Goal: Information Seeking & Learning: Learn about a topic

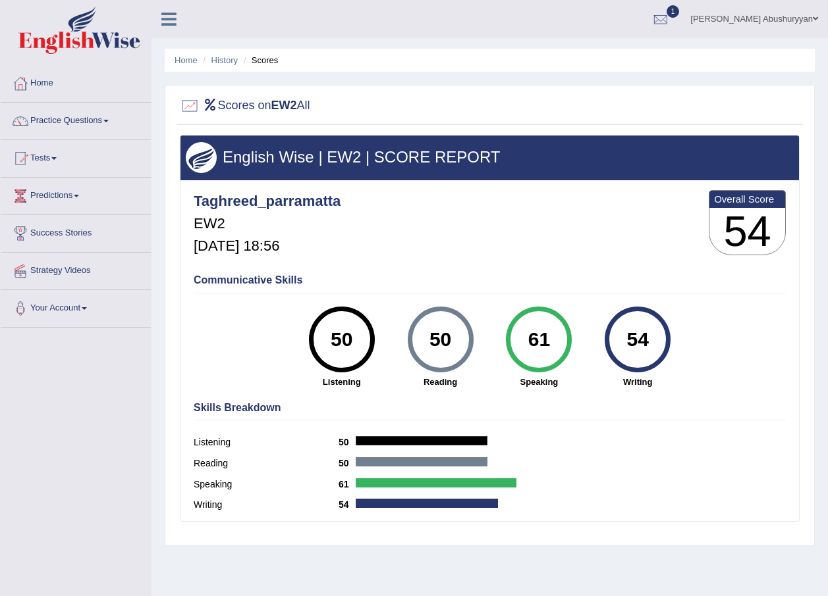
click at [70, 116] on link "Practice Questions" at bounding box center [76, 119] width 150 height 33
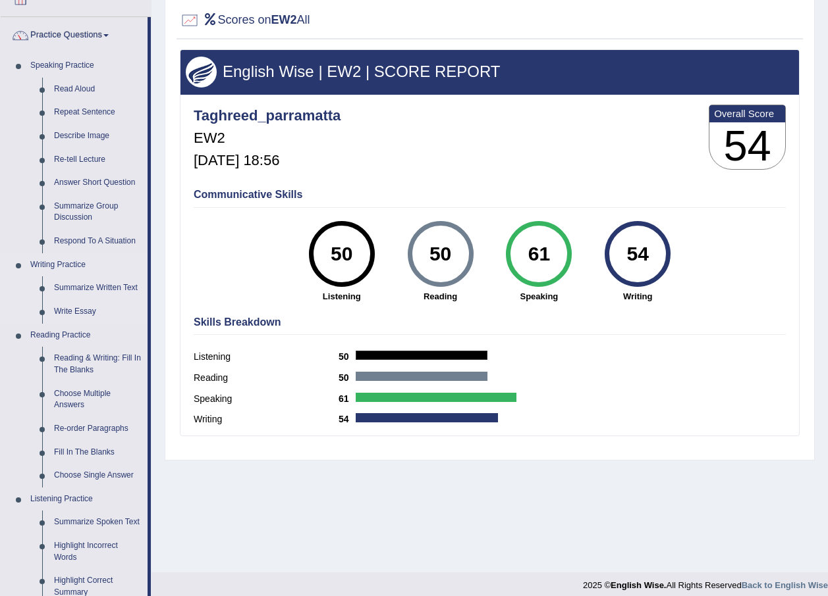
scroll to position [176, 0]
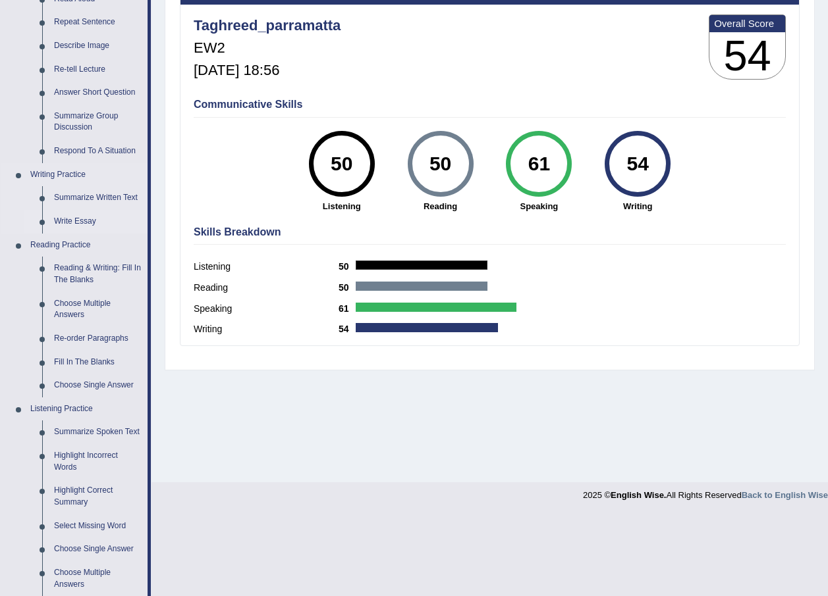
click at [74, 219] on link "Write Essay" at bounding box center [97, 222] width 99 height 24
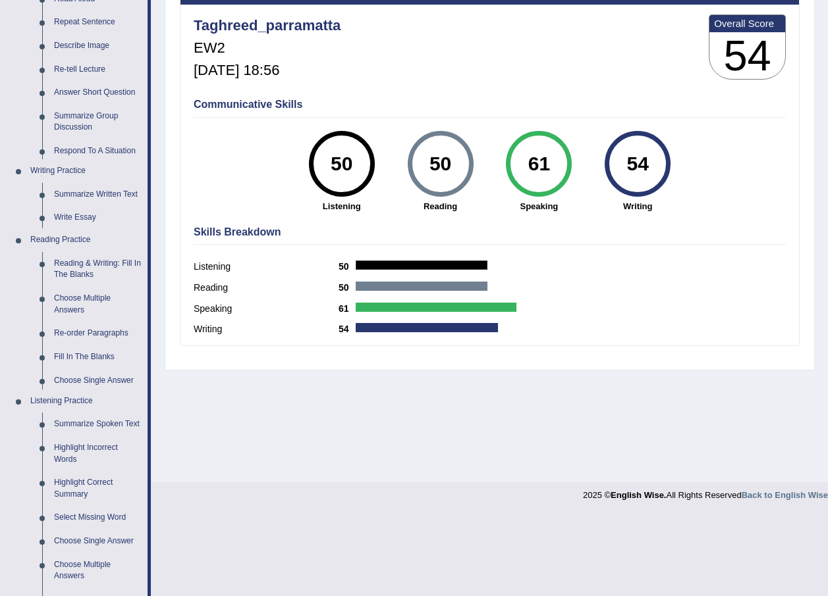
scroll to position [95, 0]
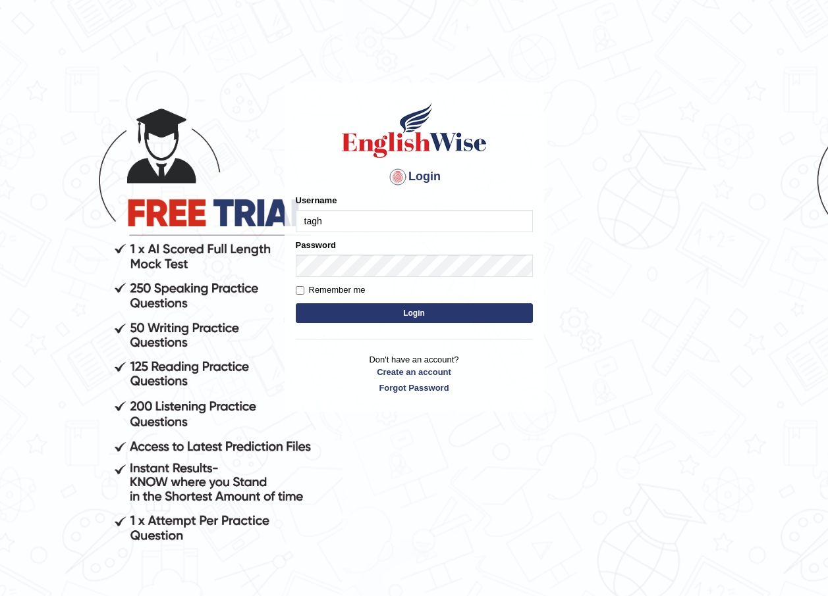
type input "taghreed_parramatta"
click at [424, 306] on button "Login" at bounding box center [414, 314] width 237 height 20
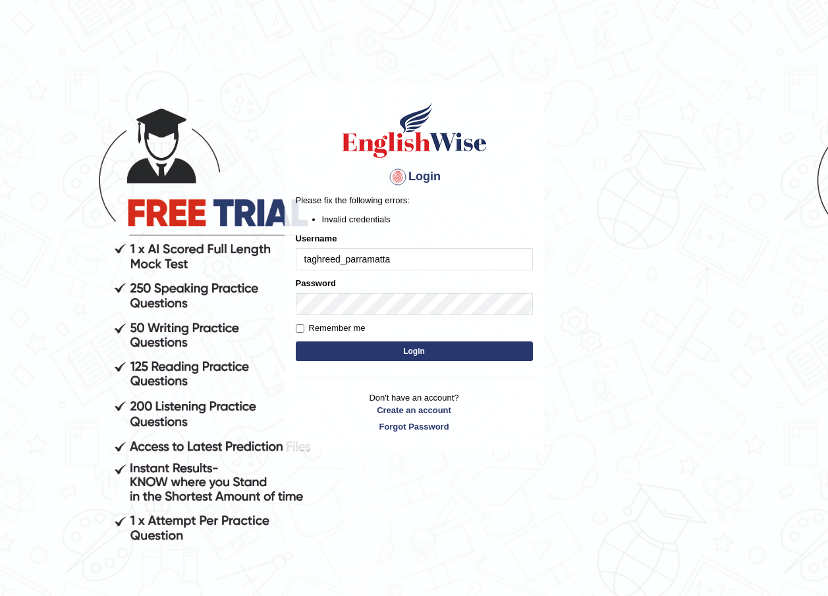
click at [457, 342] on button "Login" at bounding box center [414, 352] width 237 height 20
click at [408, 350] on button "Login" at bounding box center [414, 352] width 237 height 20
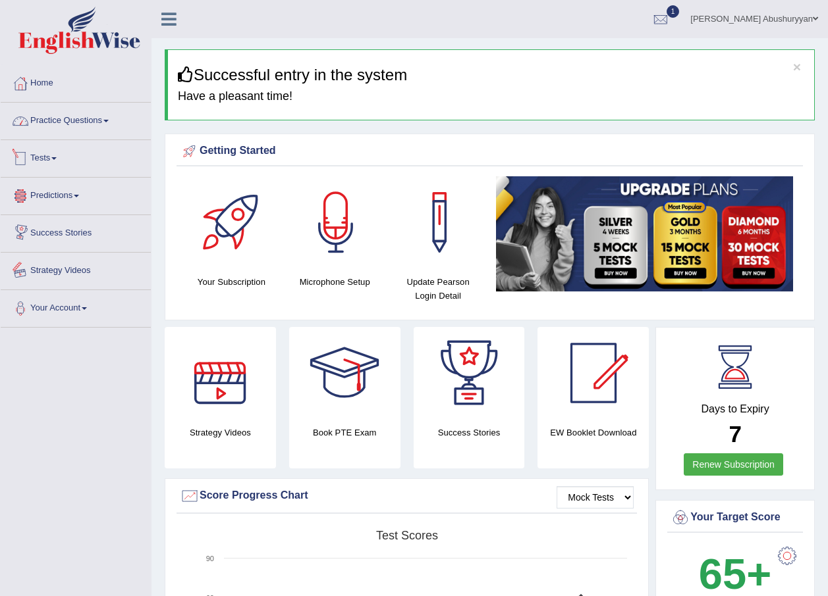
click at [93, 118] on link "Practice Questions" at bounding box center [76, 119] width 150 height 33
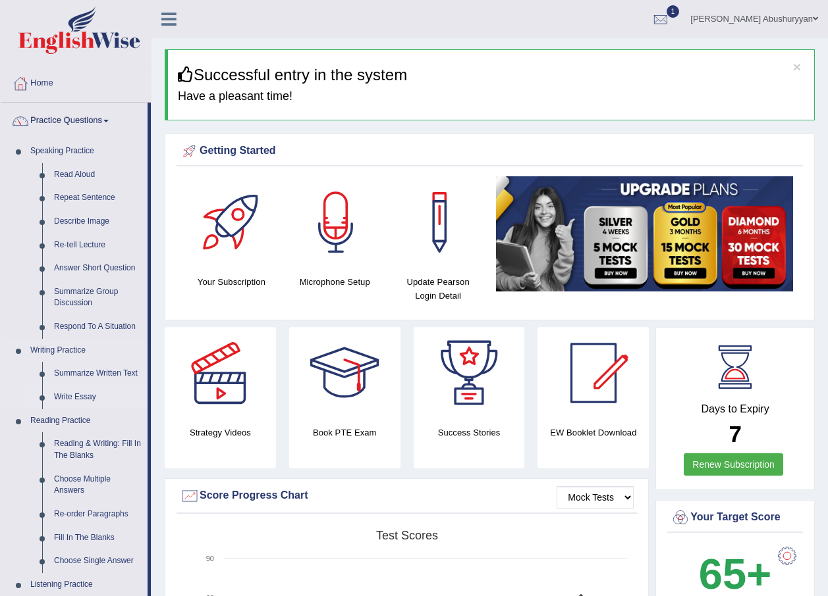
click at [88, 399] on link "Write Essay" at bounding box center [97, 398] width 99 height 24
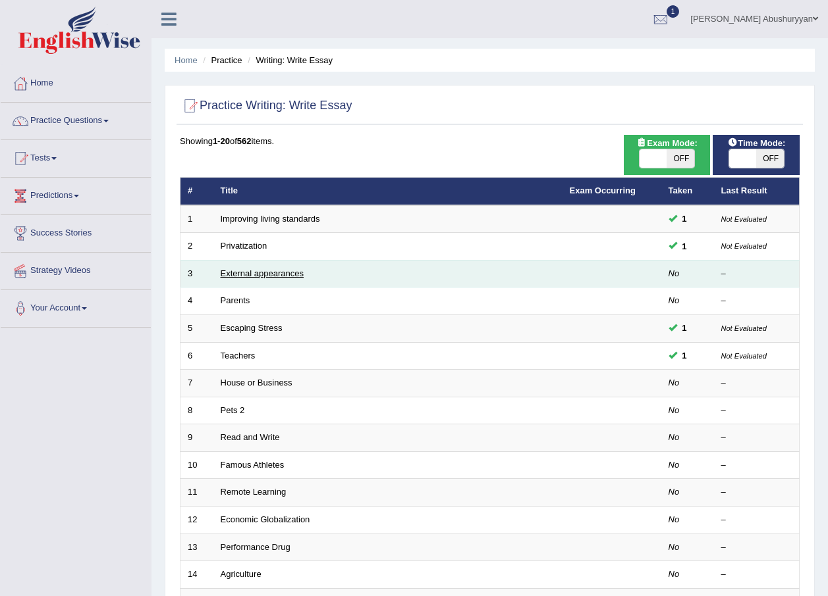
click at [266, 273] on link "External appearances" at bounding box center [262, 274] width 83 height 10
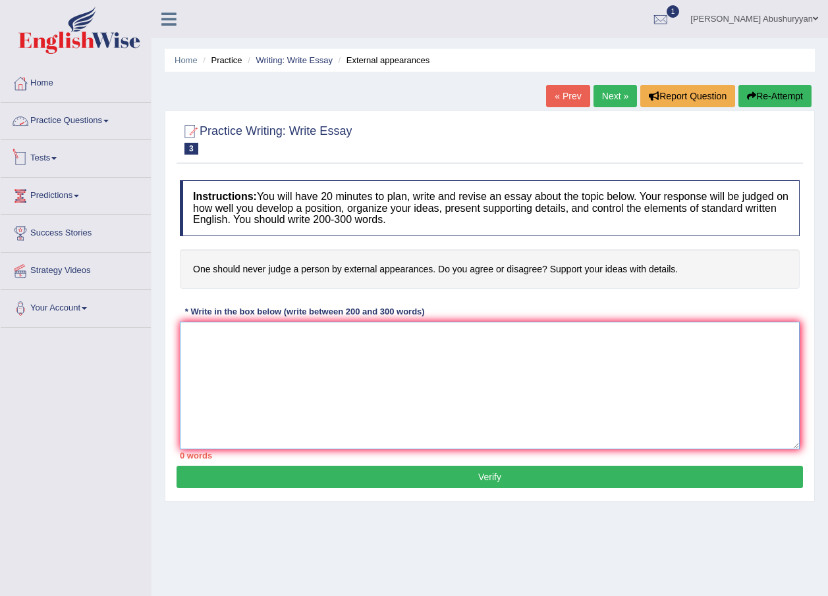
click at [288, 342] on textarea at bounding box center [490, 386] width 620 height 128
type textarea "i"
click at [417, 339] on textarea "In the last few decades, judge a person by external apperance" at bounding box center [490, 386] width 620 height 128
click at [447, 335] on textarea "In the last few decades, judge a person by external appearance" at bounding box center [490, 386] width 620 height 128
click at [443, 336] on textarea "In the last few decades, judge a person by external appearance" at bounding box center [490, 386] width 620 height 128
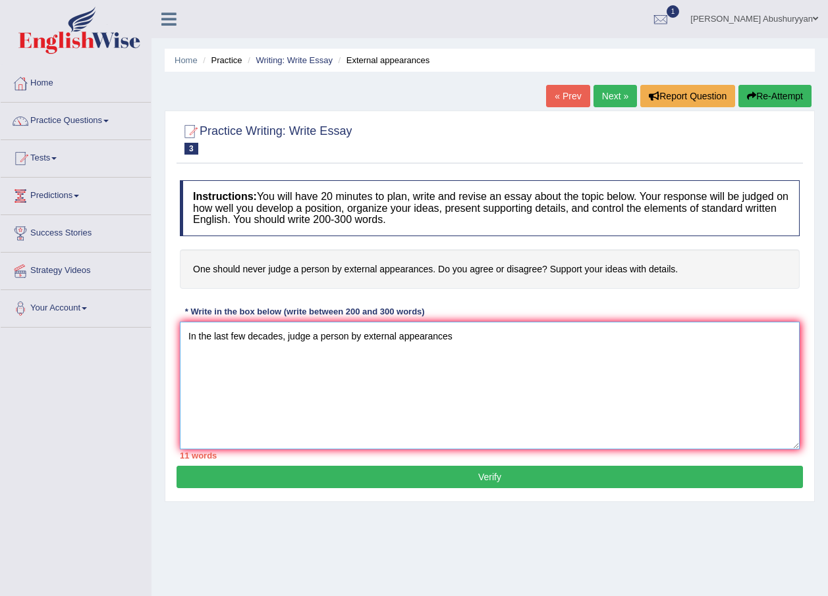
drag, startPoint x: 449, startPoint y: 336, endPoint x: 284, endPoint y: 329, distance: 165.4
click at [284, 329] on textarea "In the last few decades, judge a person by external appearances" at bounding box center [490, 386] width 620 height 128
click at [460, 336] on textarea "In the last few decades, judge a person by external appearances" at bounding box center [490, 386] width 620 height 128
click at [584, 335] on textarea "In the last few decades, judge a person by external appearances has become a su…" at bounding box center [490, 386] width 620 height 128
click at [676, 338] on textarea "In the last few decades, judge a person by external appearances has become a su…" at bounding box center [490, 386] width 620 height 128
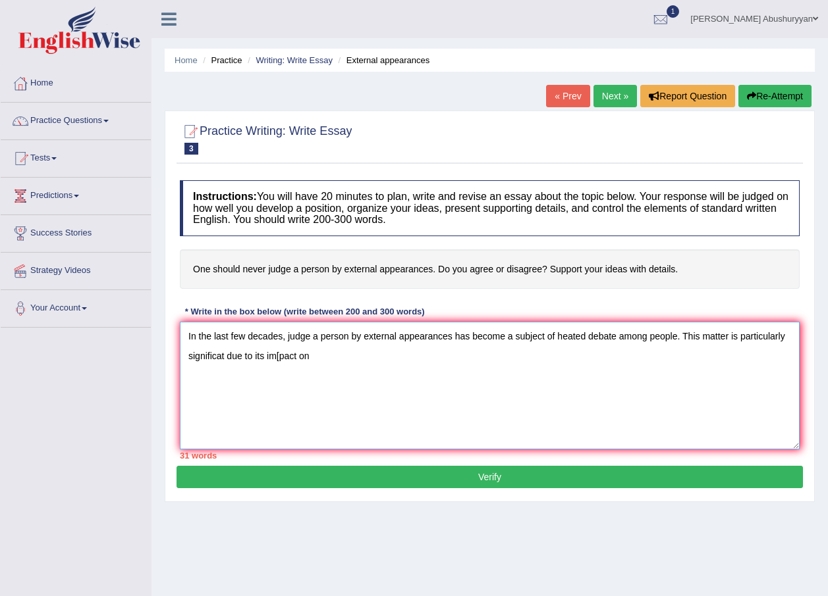
click at [300, 353] on textarea "In the last few decades, judge a person by external appearances has become a su…" at bounding box center [490, 386] width 620 height 128
click at [329, 357] on textarea "In the last few decades, judge a person by external appearances has become a su…" at bounding box center [490, 386] width 620 height 128
click at [384, 354] on textarea "In the last few decades, judge a person by external appearances has become a su…" at bounding box center [490, 386] width 620 height 128
click at [386, 355] on textarea "In the last few decades, judge a person by external appearances has become a su…" at bounding box center [490, 386] width 620 height 128
click at [455, 357] on textarea "In the last few decades, judge a person by external appearances has become a su…" at bounding box center [490, 386] width 620 height 128
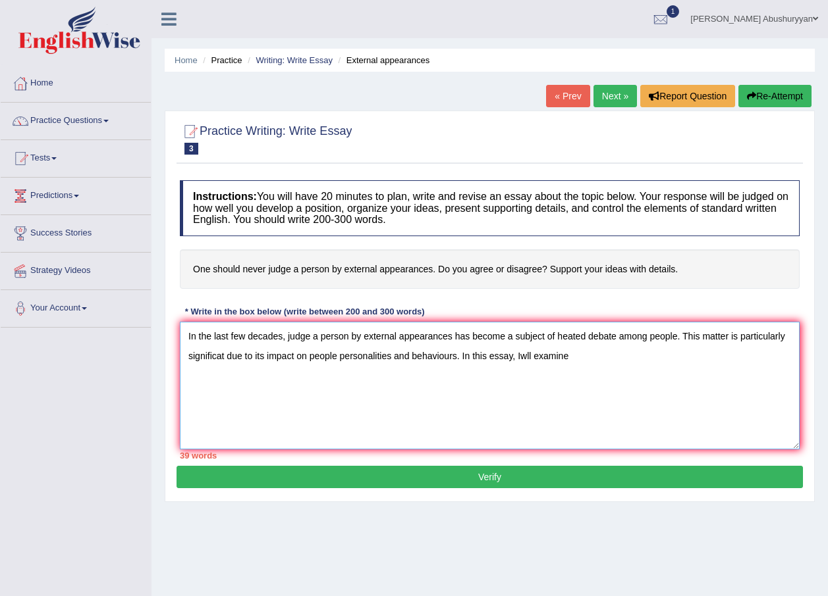
click at [520, 357] on textarea "In the last few decades, judge a person by external appearances has become a su…" at bounding box center [490, 386] width 620 height 128
click at [535, 354] on textarea "In the last few decades, judge a person by external appearances has become a su…" at bounding box center [490, 386] width 620 height 128
click at [589, 363] on textarea "In the last few decades, judge a person by external appearances has become a su…" at bounding box center [490, 386] width 620 height 128
paste textarea "judge a person by external appearances"
click at [751, 356] on textarea "In the last few decades, judge a person by external appearances has become a su…" at bounding box center [490, 386] width 620 height 128
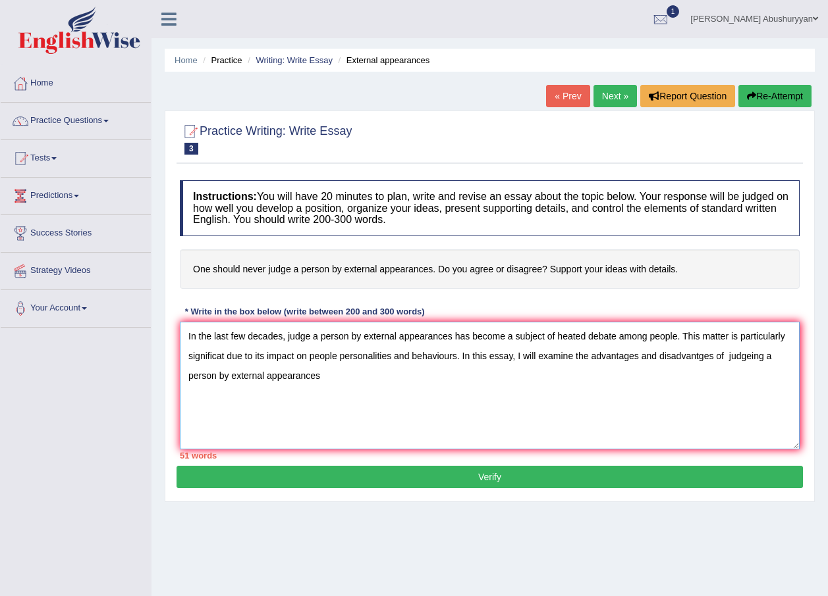
click at [326, 371] on textarea "In the last few decades, judge a person by external appearances has become a su…" at bounding box center [490, 386] width 620 height 128
drag, startPoint x: 727, startPoint y: 355, endPoint x: 319, endPoint y: 367, distance: 408.4
click at [319, 367] on textarea "In the last few decades, judge a person by external appearances has become a su…" at bounding box center [490, 386] width 620 height 128
click at [331, 396] on textarea "In the last few decades, judge a person by external appearances has become a su…" at bounding box center [490, 386] width 620 height 128
paste textarea "judgeing a person by external appearances"
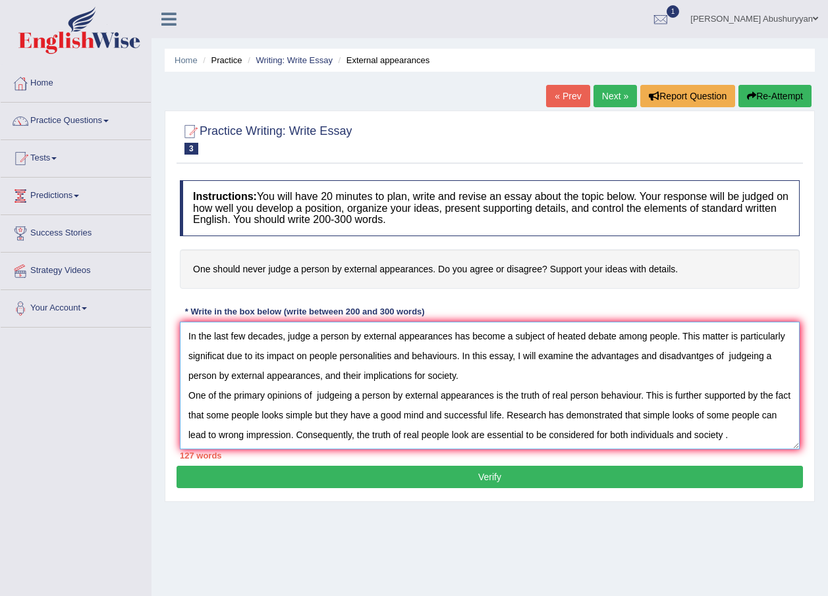
scroll to position [11, 0]
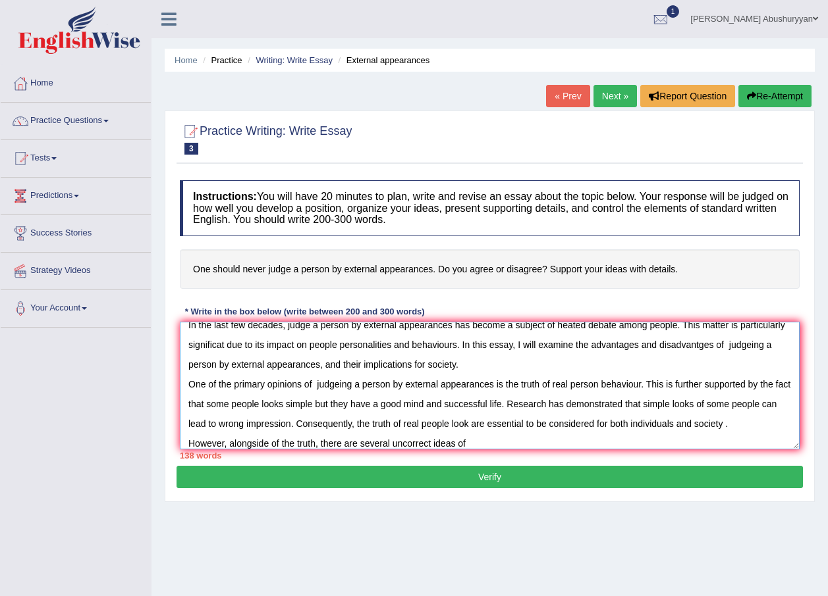
paste textarea "judgeing a person by external appearances"
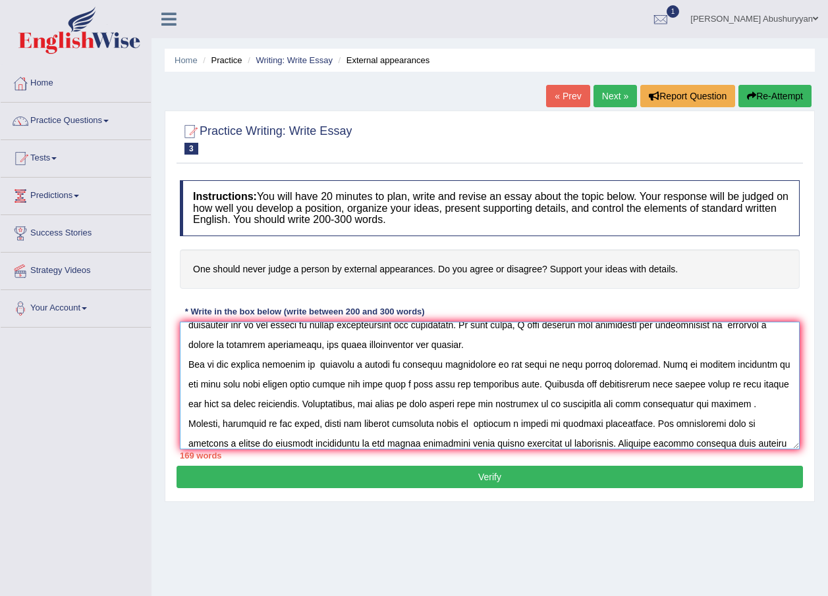
scroll to position [51, 0]
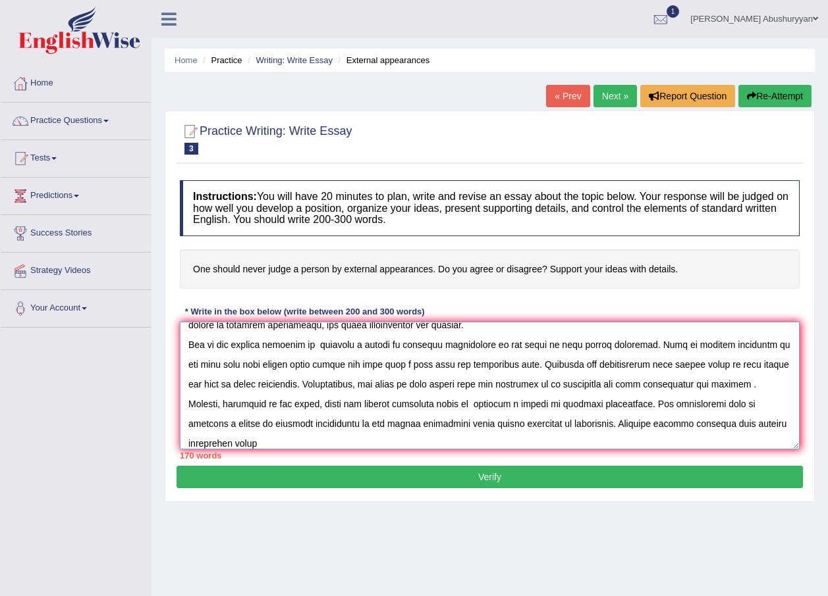
paste textarea "judgeing a person by external appearances"
click at [599, 444] on textarea at bounding box center [490, 386] width 620 height 128
click at [758, 444] on textarea at bounding box center [490, 386] width 620 height 128
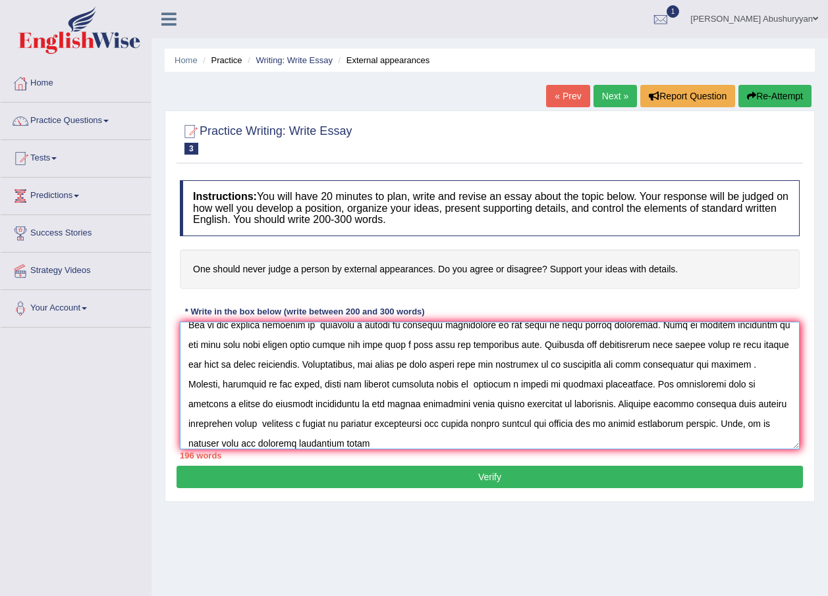
paste textarea "judgeing a person by external appearances"
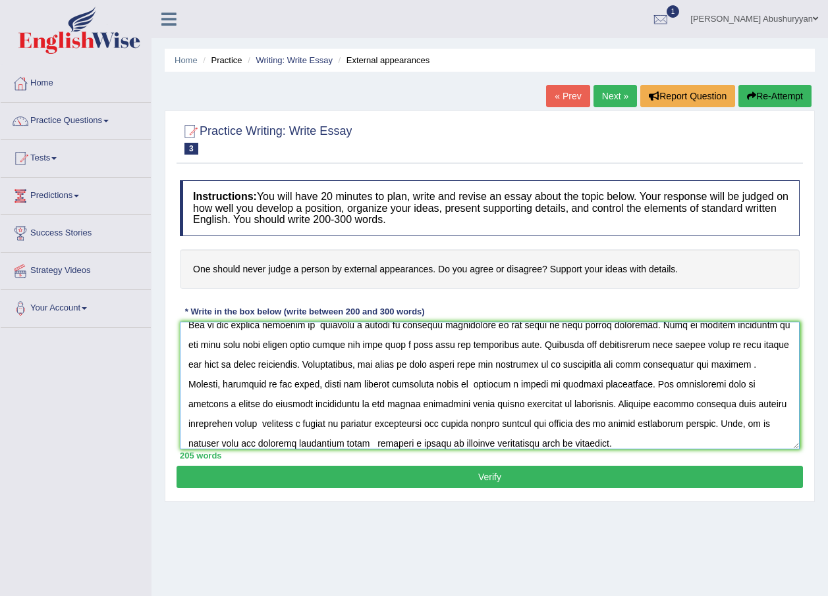
scroll to position [90, 0]
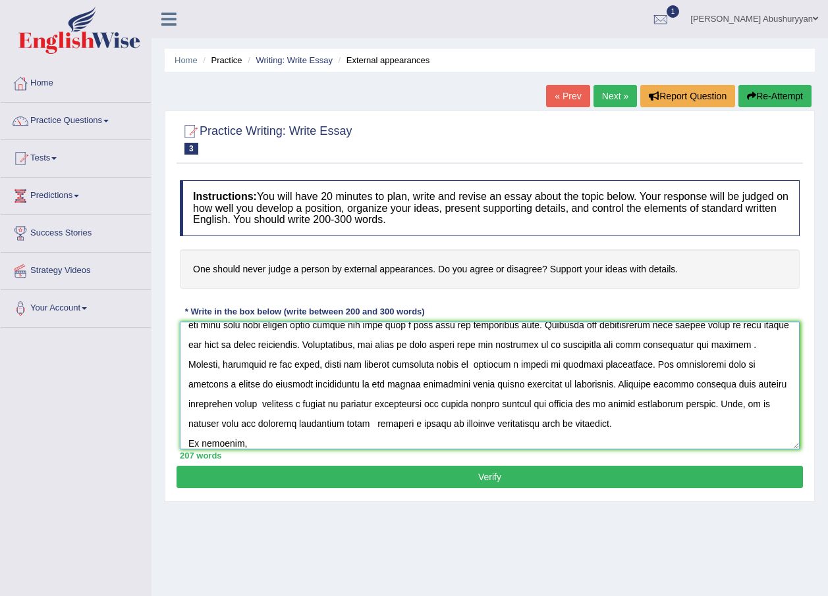
paste textarea "judgeing a person by external appearances"
click at [483, 443] on textarea at bounding box center [490, 386] width 620 height 128
click at [523, 442] on textarea at bounding box center [490, 386] width 620 height 128
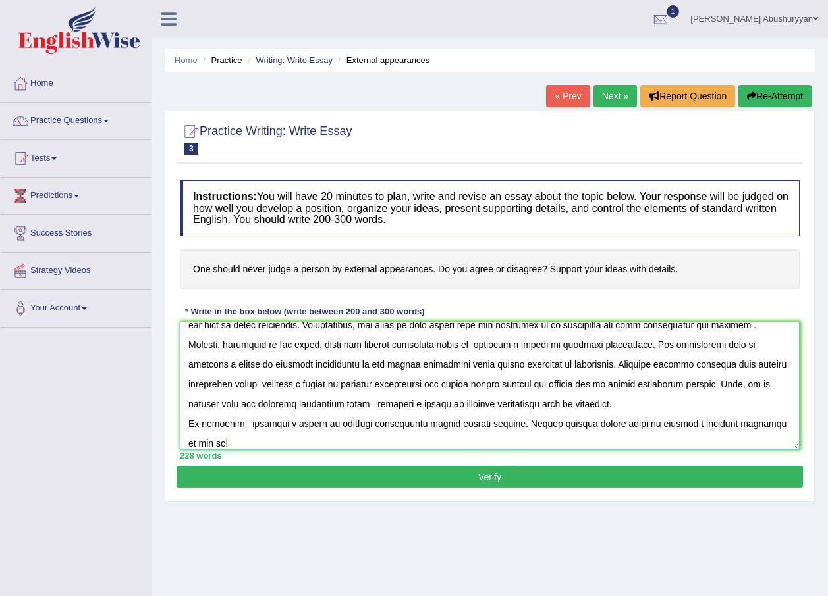
drag, startPoint x: 768, startPoint y: 420, endPoint x: 760, endPoint y: 424, distance: 8.2
click at [760, 424] on textarea at bounding box center [490, 386] width 620 height 128
click at [217, 443] on textarea at bounding box center [490, 386] width 620 height 128
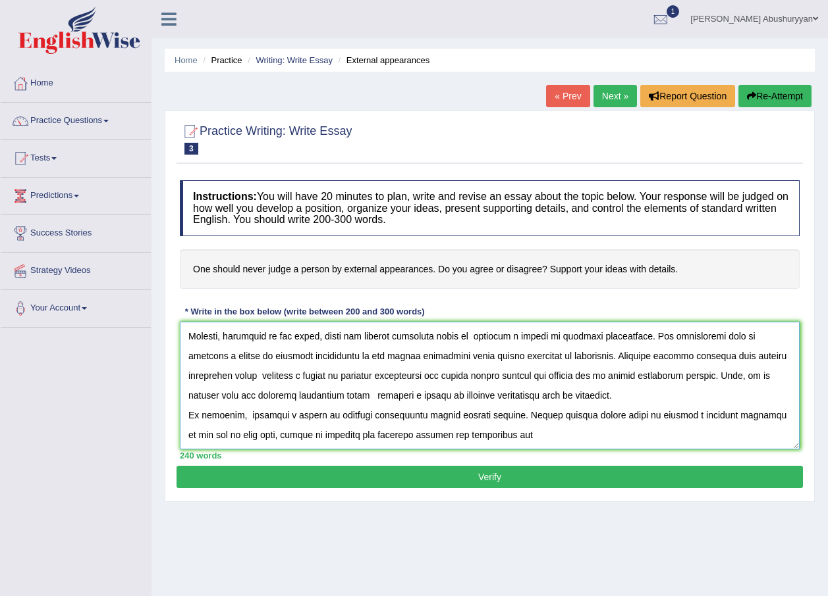
drag, startPoint x: 438, startPoint y: 442, endPoint x: 452, endPoint y: 440, distance: 13.4
click at [452, 440] on textarea at bounding box center [490, 386] width 620 height 128
click at [544, 438] on textarea at bounding box center [490, 386] width 620 height 128
type textarea "In the last few decades, judge a person by external appearances has become a su…"
click at [363, 482] on button "Verify" at bounding box center [489, 477] width 626 height 22
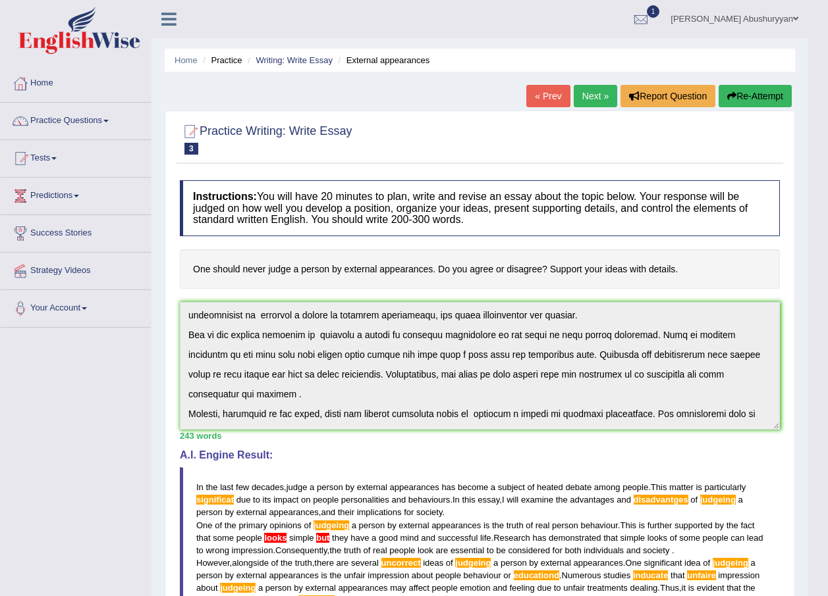
scroll to position [138, 0]
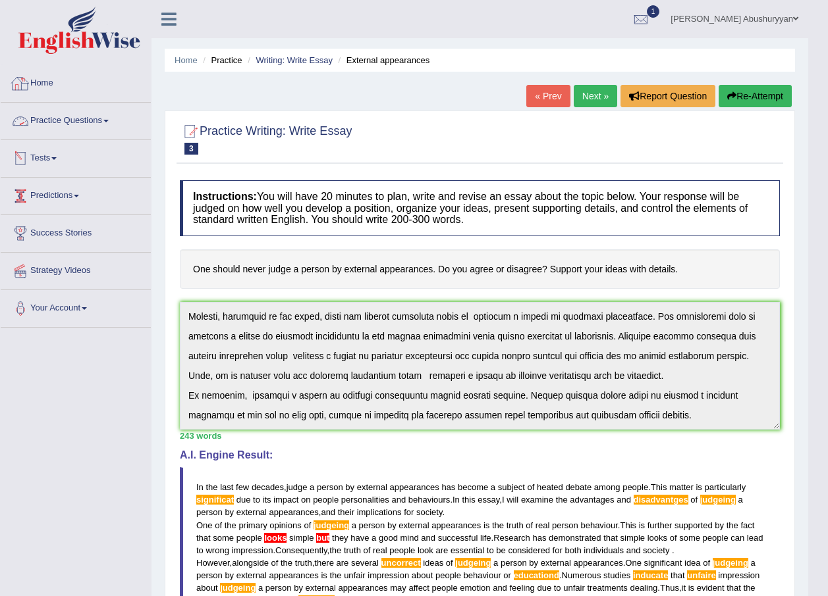
click at [91, 115] on link "Practice Questions" at bounding box center [76, 119] width 150 height 33
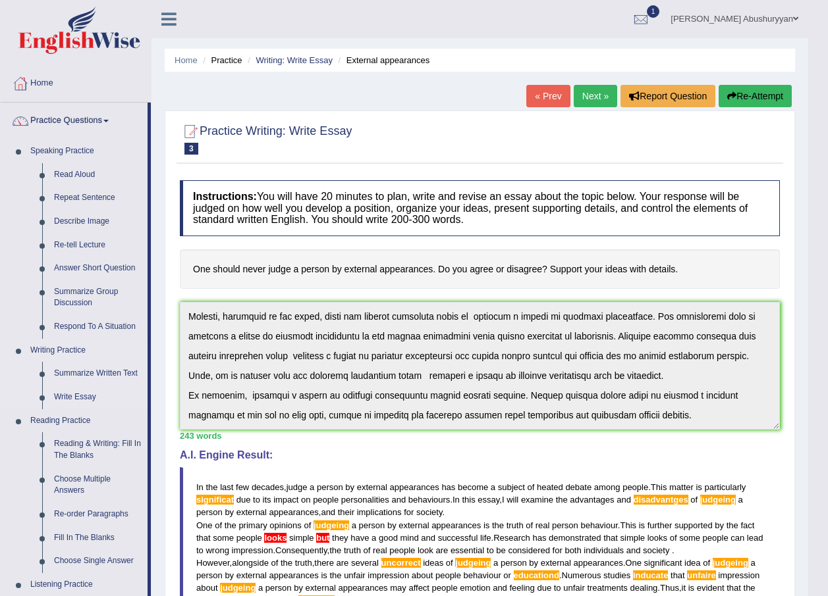
scroll to position [176, 0]
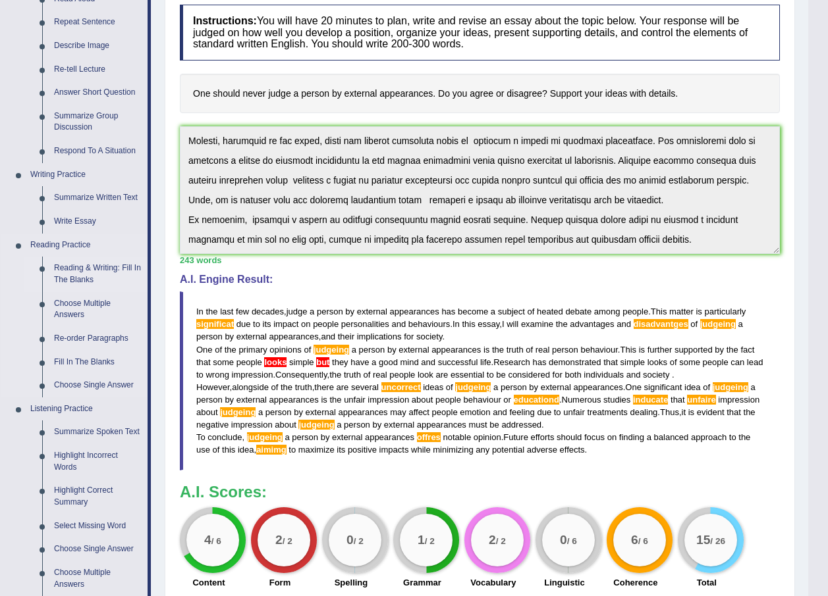
click at [68, 275] on link "Reading & Writing: Fill In The Blanks" at bounding box center [97, 274] width 99 height 35
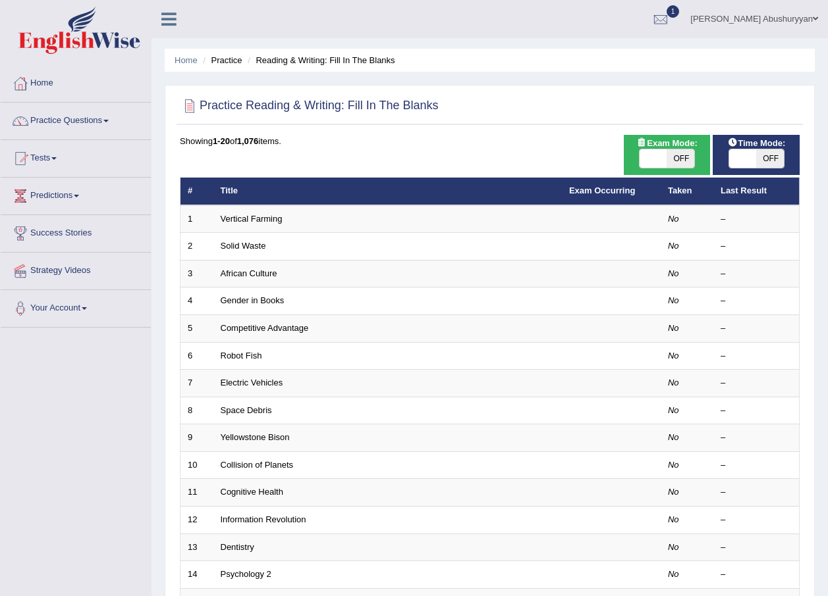
click at [749, 161] on span at bounding box center [743, 158] width 28 height 18
checkbox input "true"
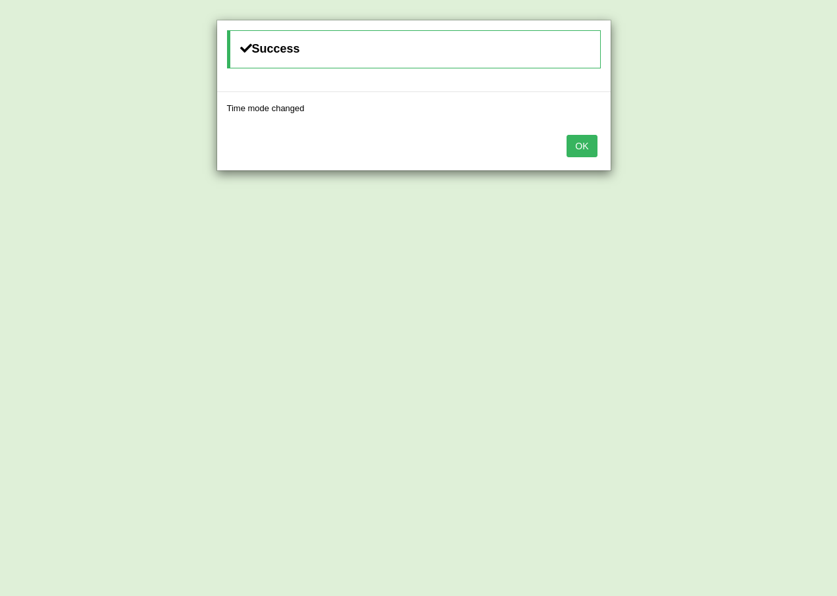
click at [583, 147] on button "OK" at bounding box center [582, 146] width 30 height 22
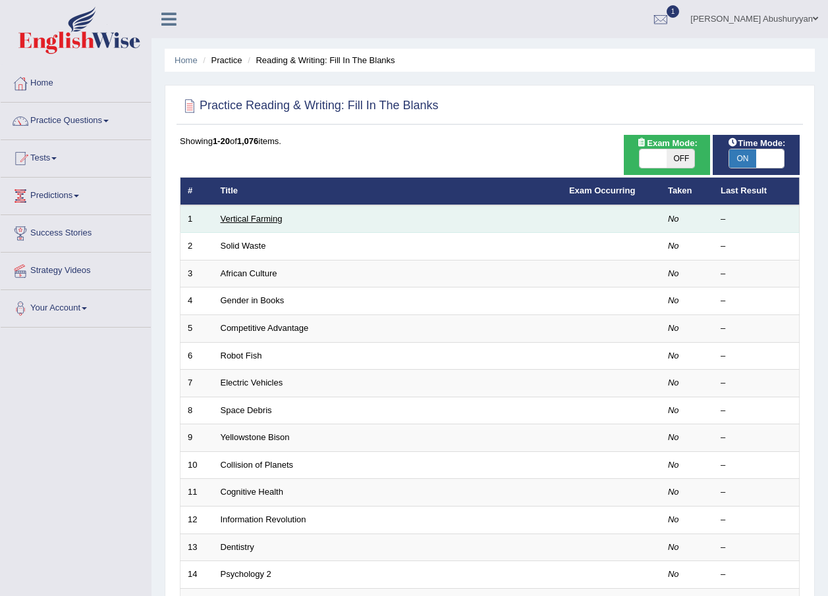
click at [259, 215] on link "Vertical Farming" at bounding box center [252, 219] width 62 height 10
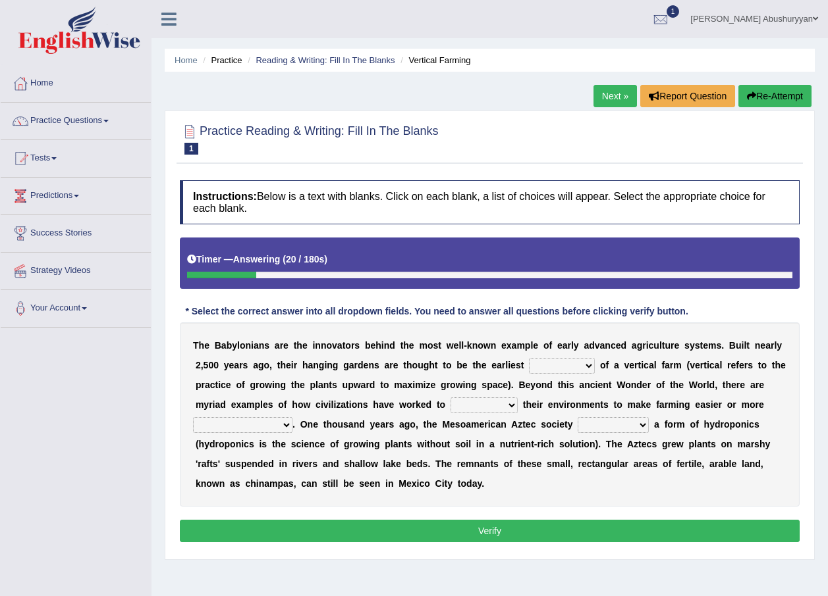
click at [529, 366] on select "prototype failure discredit protocol" at bounding box center [562, 366] width 66 height 16
select select "protocol"
click at [529, 358] on select "prototype failure discredit protocol" at bounding box center [562, 366] width 66 height 16
click at [450, 406] on select "manipulate escape respect disarrange" at bounding box center [483, 406] width 67 height 16
click at [450, 398] on select "manipulate escape respect disarrange" at bounding box center [483, 406] width 67 height 16
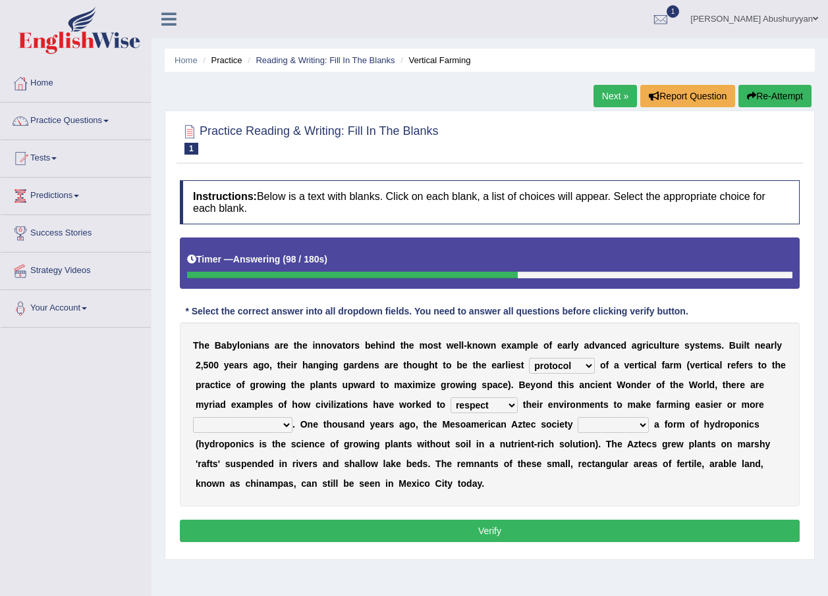
click at [450, 408] on select "manipulate escape respect disarrange" at bounding box center [483, 406] width 67 height 16
select select "manipulate"
click at [450, 398] on select "manipulate escape respect disarrange" at bounding box center [483, 406] width 67 height 16
click at [292, 417] on select "productive constructive connective counterproductive" at bounding box center [242, 425] width 99 height 16
select select "productive"
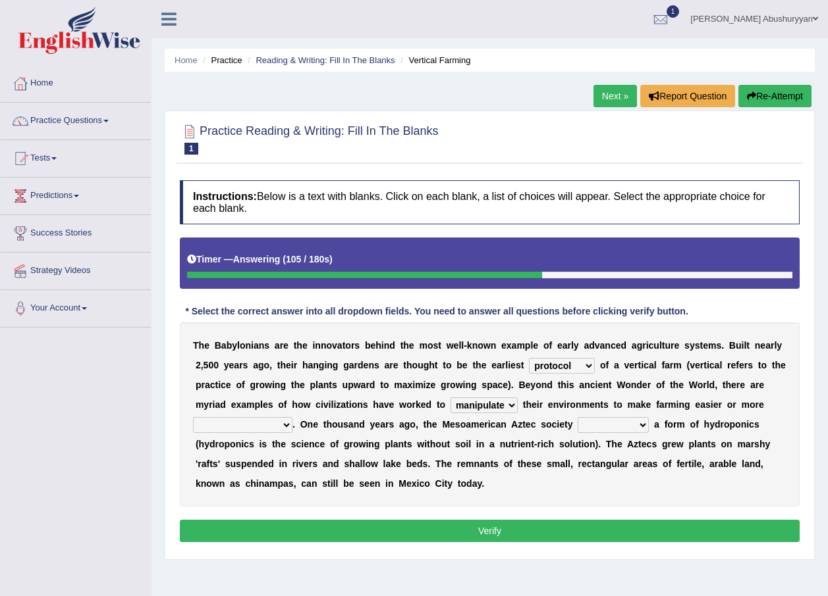
click at [292, 417] on select "productive constructive connective counterproductive" at bounding box center [242, 425] width 99 height 16
click at [539, 485] on div "T h e B a b y l o n i a n s a r e t h e i n n o v a t o r s b e h i n d t h e m…" at bounding box center [490, 415] width 620 height 184
click at [577, 426] on select "domineered volunteered pioneered engineered" at bounding box center [612, 425] width 71 height 16
click at [577, 417] on select "domineered volunteered pioneered engineered" at bounding box center [612, 425] width 71 height 16
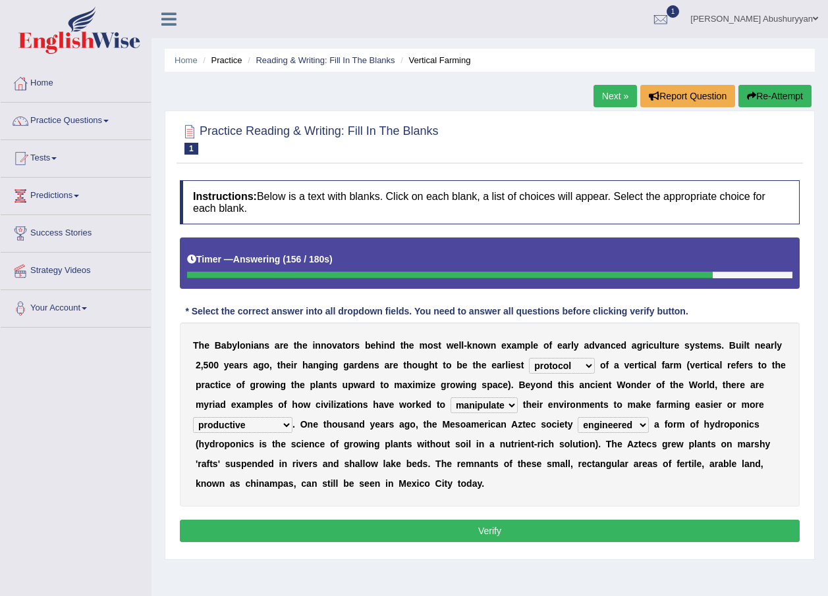
click at [577, 423] on select "domineered volunteered pioneered engineered" at bounding box center [612, 425] width 71 height 16
select select "pioneered"
click at [577, 417] on select "domineered volunteered pioneered engineered" at bounding box center [612, 425] width 71 height 16
click at [498, 528] on button "Verify" at bounding box center [490, 531] width 620 height 22
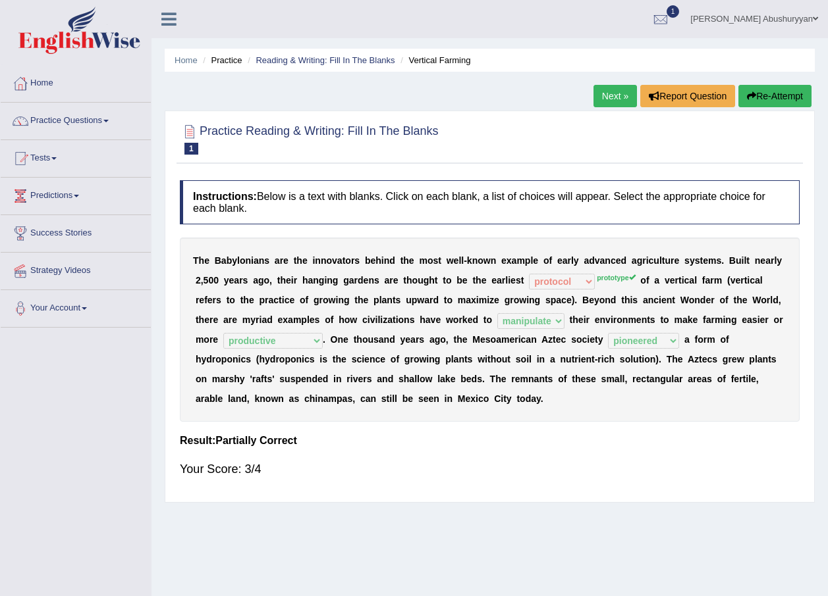
click at [623, 91] on link "Next »" at bounding box center [614, 96] width 43 height 22
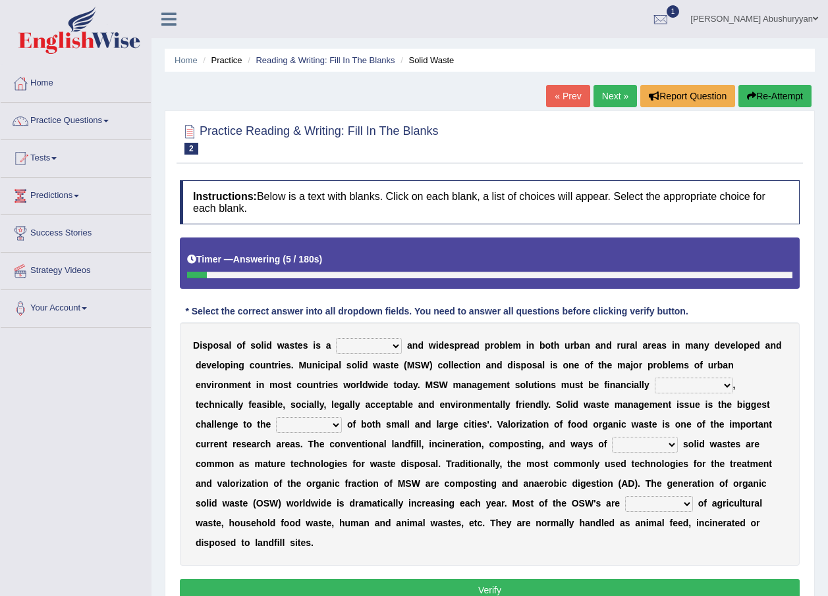
click at [345, 346] on select "slanting stinging stalling shafting" at bounding box center [369, 346] width 66 height 16
select select "shafting"
click at [336, 338] on select "slanting stinging stalling shafting" at bounding box center [369, 346] width 66 height 16
click at [654, 386] on select "unattainable sustainable objectionable treasonable" at bounding box center [693, 386] width 78 height 16
select select "objectionable"
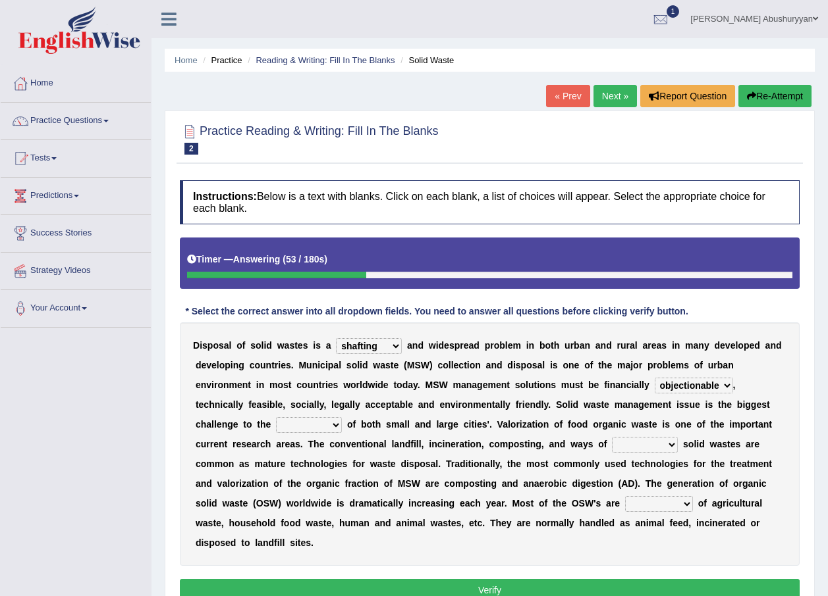
click at [654, 378] on select "unattainable sustainable objectionable treasonable" at bounding box center [693, 386] width 78 height 16
click at [342, 417] on select "plants culture authorities history" at bounding box center [309, 425] width 66 height 16
select select "authorities"
click at [342, 417] on select "plants culture authorities history" at bounding box center [309, 425] width 66 height 16
click at [612, 448] on select "reserving preserving deserving handling" at bounding box center [645, 445] width 66 height 16
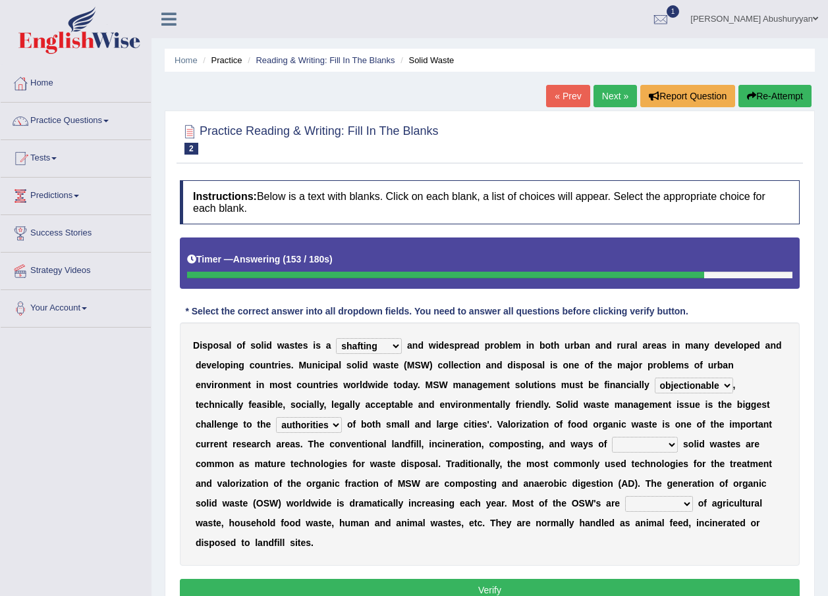
select select "handling"
click at [612, 437] on select "reserving preserving deserving handling" at bounding box center [645, 445] width 66 height 16
click at [612, 445] on select "reserving preserving deserving handling" at bounding box center [645, 445] width 66 height 16
click at [549, 530] on div "D i s p o s a l o f s o l i d w a s t e s i s a slanting stinging stalling shaf…" at bounding box center [490, 445] width 620 height 244
click at [625, 505] on select "composed disposed composing disposing" at bounding box center [659, 504] width 68 height 16
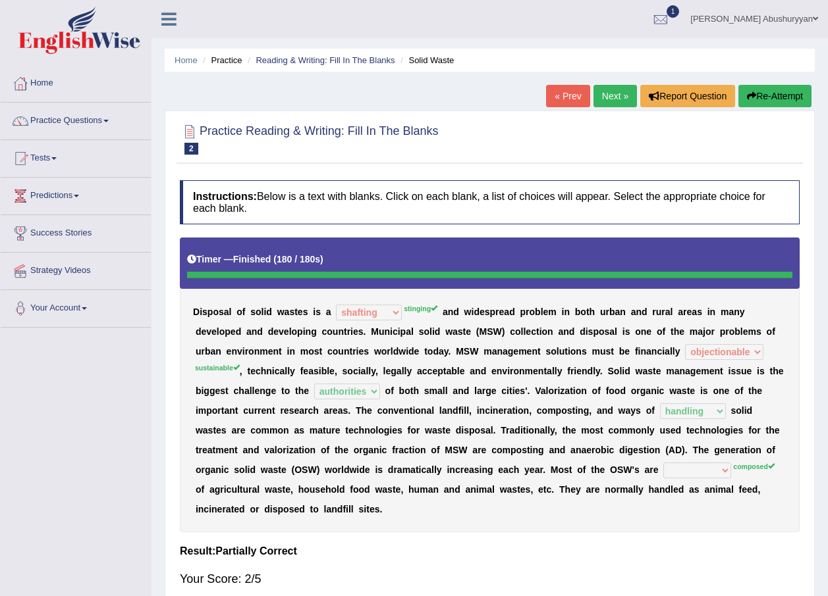
click at [605, 90] on link "Next »" at bounding box center [614, 96] width 43 height 22
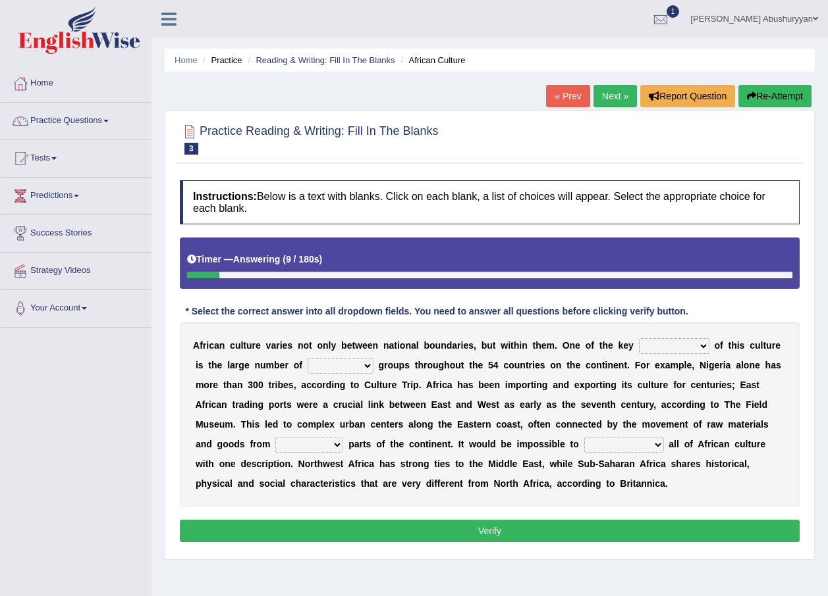
click at [639, 347] on select "conjectures features issues doubts" at bounding box center [674, 346] width 70 height 16
select select "conjectures"
click at [639, 338] on select "conjectures features issues doubts" at bounding box center [674, 346] width 70 height 16
click at [307, 365] on select "ethic ethnic eugenic epic" at bounding box center [340, 366] width 66 height 16
select select "ethnic"
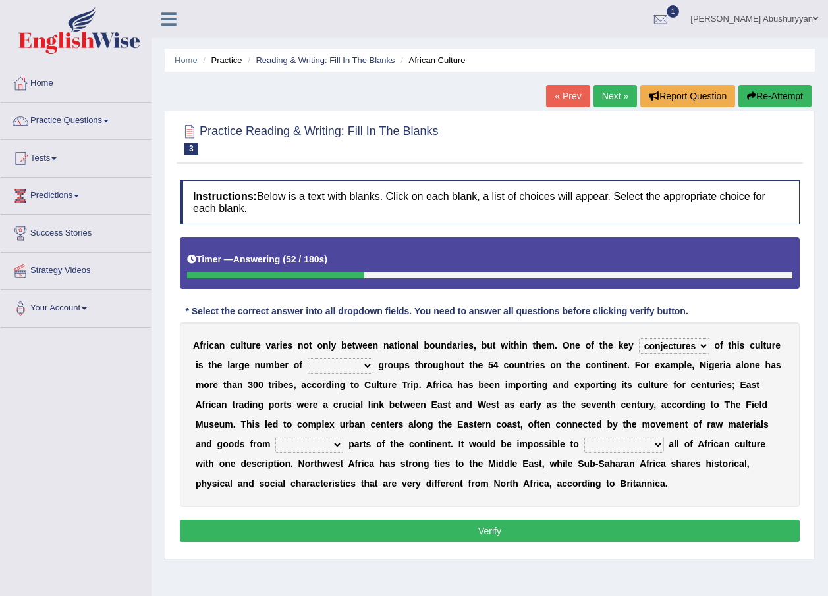
click at [307, 358] on select "ethic ethnic eugenic epic" at bounding box center [340, 366] width 66 height 16
click at [343, 437] on select "forelocked interlocked unlocked landlocked" at bounding box center [309, 445] width 68 height 16
select select "landlocked"
click at [343, 437] on select "forelocked interlocked unlocked landlocked" at bounding box center [309, 445] width 68 height 16
click at [584, 444] on select "characterize conceptualize symbolize synthesize" at bounding box center [624, 445] width 80 height 16
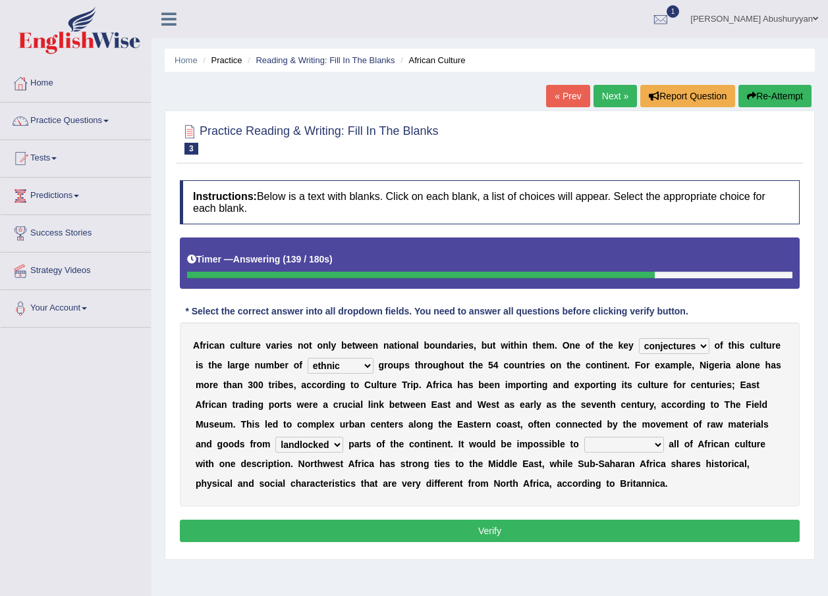
select select "characterize"
click at [584, 437] on select "characterize conceptualize symbolize synthesize" at bounding box center [624, 445] width 80 height 16
click at [621, 537] on button "Verify" at bounding box center [490, 531] width 620 height 22
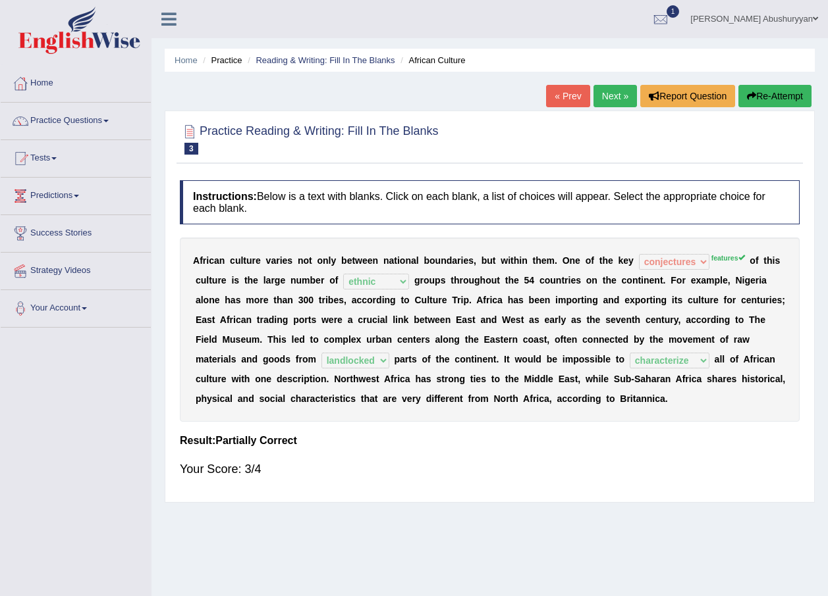
click at [619, 92] on link "Next »" at bounding box center [614, 96] width 43 height 22
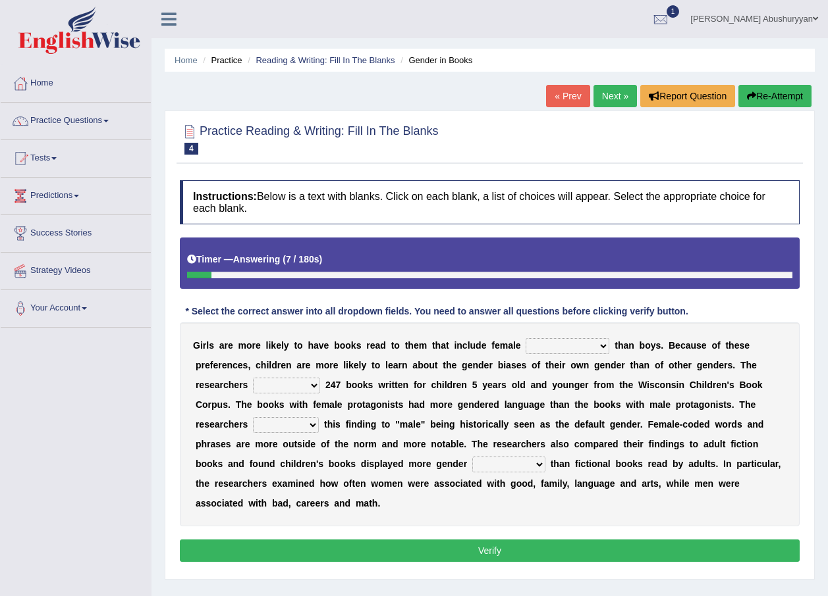
click at [530, 350] on select "protagonists cosmogonists agonists expressionists" at bounding box center [567, 346] width 84 height 16
click at [525, 338] on select "protagonists cosmogonists agonists expressionists" at bounding box center [567, 346] width 84 height 16
click at [529, 351] on select "protagonists cosmogonists agonists expressionists" at bounding box center [567, 346] width 84 height 16
select select "agonists"
click at [525, 338] on select "protagonists cosmogonists agonists expressionists" at bounding box center [567, 346] width 84 height 16
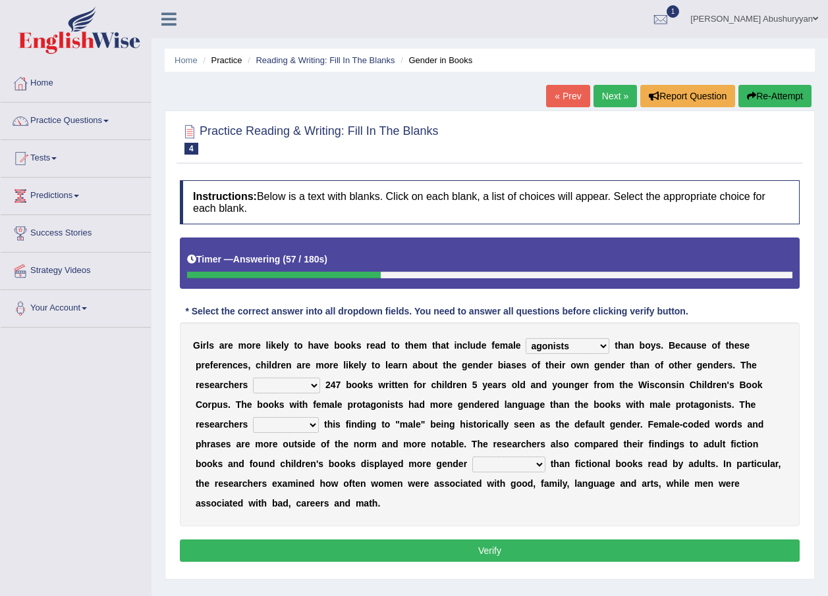
click at [253, 383] on select "hydrolyzed paralyzed catalyzed analyzed" at bounding box center [286, 386] width 67 height 16
select select "analyzed"
click at [253, 378] on select "hydrolyzed paralyzed catalyzed analyzed" at bounding box center [286, 386] width 67 height 16
click at [540, 340] on select "protagonists cosmogonists agonists expressionists" at bounding box center [567, 346] width 84 height 16
select select "protagonists"
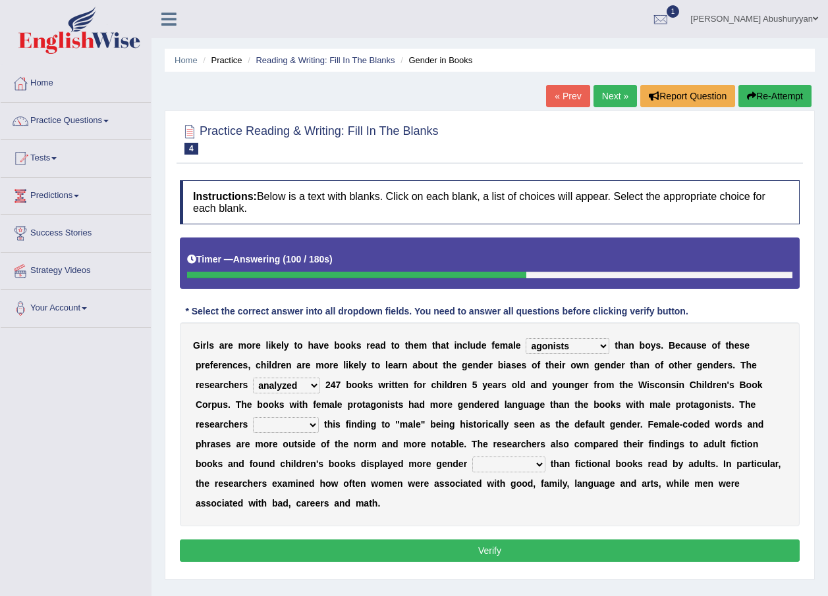
click at [525, 338] on select "protagonists cosmogonists agonists expressionists" at bounding box center [567, 346] width 84 height 16
click at [319, 417] on select "contribute tribute distribute attribute" at bounding box center [286, 425] width 66 height 16
select select "contribute"
click at [319, 417] on select "contribute tribute distribute attribute" at bounding box center [286, 425] width 66 height 16
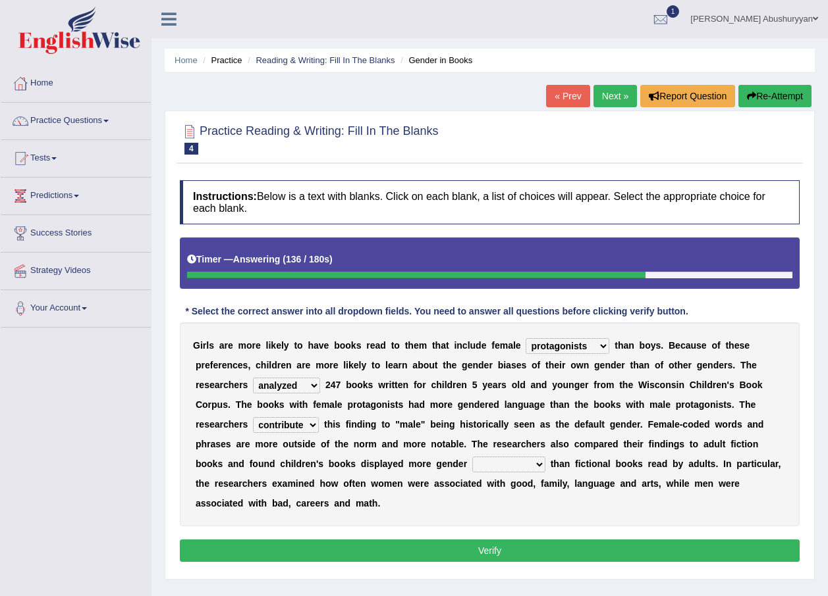
click at [752, 485] on div "G i r l s a r e m o r e l i k e l y t o h a v e b o o k s r e a d t o t h e m t…" at bounding box center [490, 425] width 620 height 204
click at [472, 463] on select "stereotypes teletypes prototypes electrotypes" at bounding box center [508, 465] width 73 height 16
select select "prototypes"
click at [472, 457] on select "stereotypes teletypes prototypes electrotypes" at bounding box center [508, 465] width 73 height 16
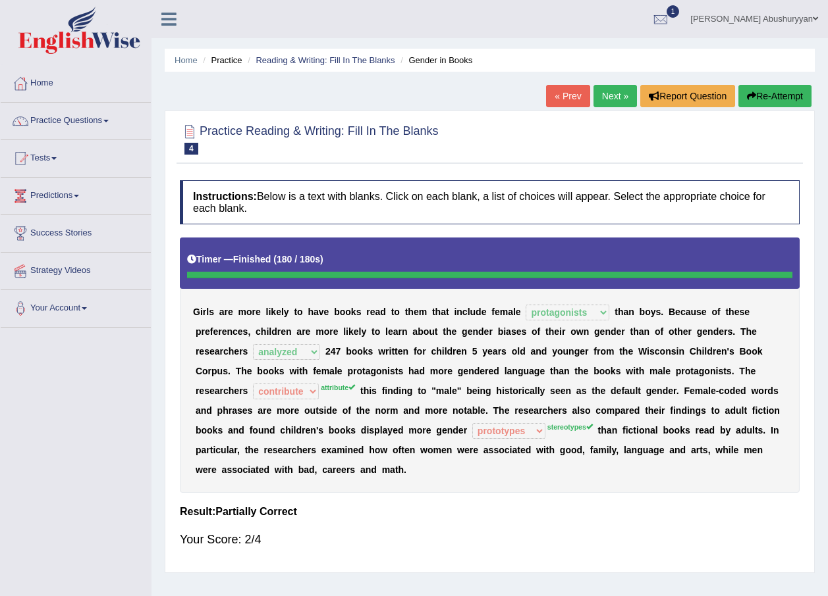
click at [610, 90] on link "Next »" at bounding box center [614, 96] width 43 height 22
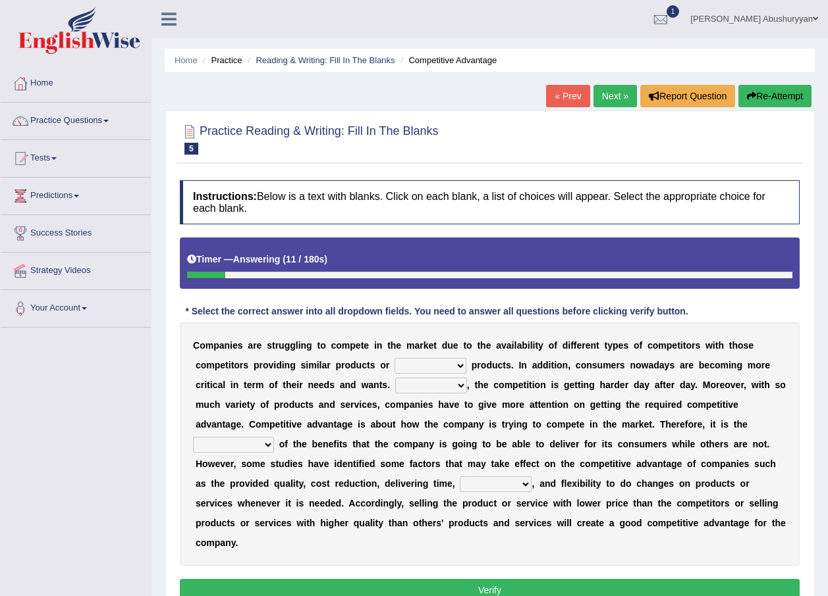
click at [394, 369] on select "constitution restitution substitution institution" at bounding box center [430, 366] width 72 height 16
select select "constitution"
click at [394, 358] on select "constitution restitution substitution institution" at bounding box center [430, 366] width 72 height 16
click at [395, 385] on select "However Instead Additionally Therefore" at bounding box center [431, 386] width 72 height 16
select select "Therefore"
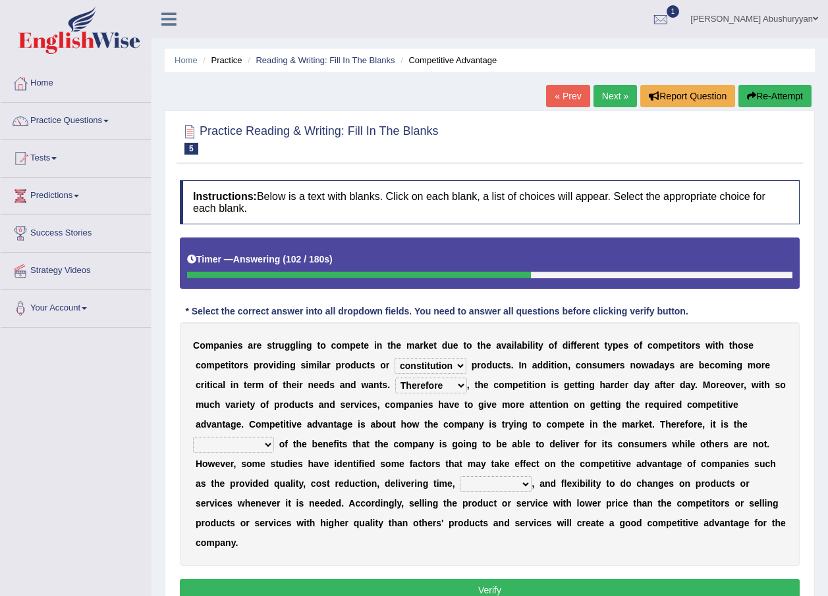
click at [395, 378] on select "However Instead Additionally Therefore" at bounding box center [431, 386] width 72 height 16
click at [274, 437] on select "dissemination ordination determination incarnation" at bounding box center [233, 445] width 81 height 16
select select "determination"
click at [274, 437] on select "dissemination ordination determination incarnation" at bounding box center [233, 445] width 81 height 16
click at [531, 477] on select "captivation aggregation deprivation innovation" at bounding box center [496, 485] width 72 height 16
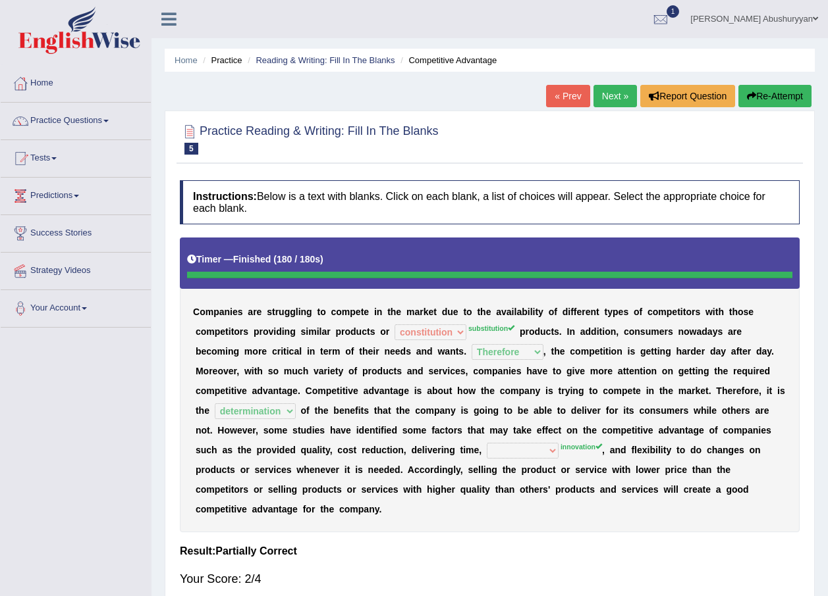
click at [615, 91] on link "Next »" at bounding box center [614, 96] width 43 height 22
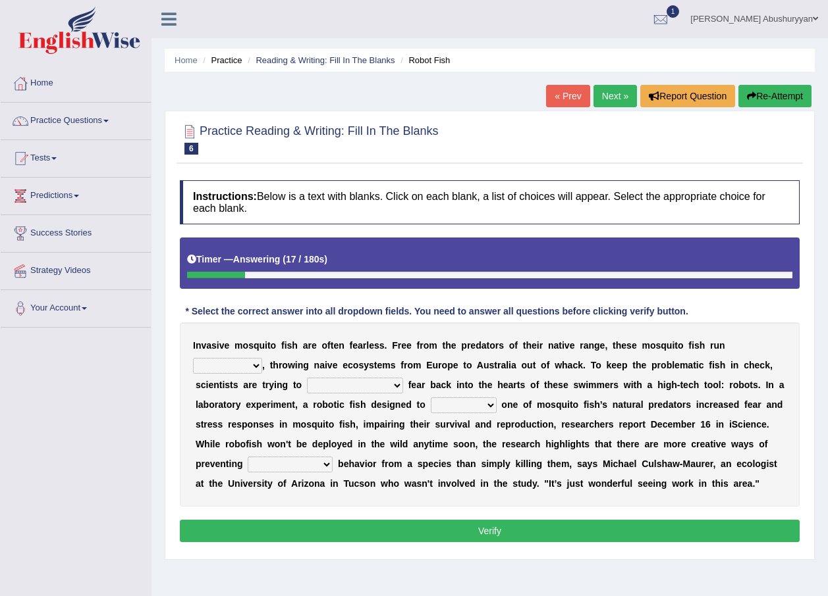
click at [262, 358] on select "occupant flippant rampant concordant" at bounding box center [227, 366] width 69 height 16
select select "flippant"
click at [262, 358] on select "occupant flippant rampant concordant" at bounding box center [227, 366] width 69 height 16
click at [307, 385] on select "accept spike strike drake" at bounding box center [355, 386] width 96 height 16
select select "spike"
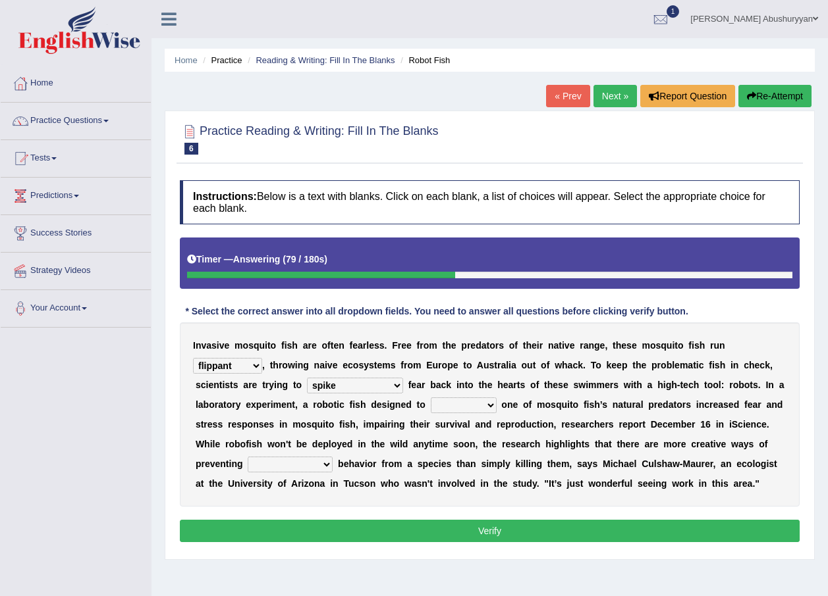
click at [307, 378] on select "accept spike strike drake" at bounding box center [355, 386] width 96 height 16
click at [431, 408] on select "bequest mimic battle conquest" at bounding box center [464, 406] width 66 height 16
select select "mimic"
click at [431, 398] on select "bequest mimic battle conquest" at bounding box center [464, 406] width 66 height 16
click at [431, 401] on select "bequest mimic battle conquest" at bounding box center [464, 406] width 66 height 16
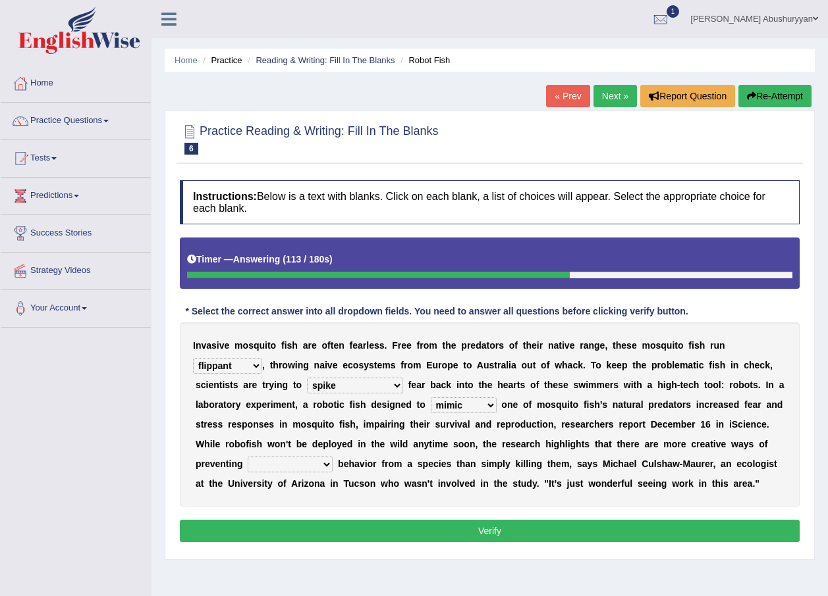
click at [595, 479] on div "I n v a s i v e m o s q u i t o f i s h a r e o f t e n f e a r l e s s . F r e…" at bounding box center [490, 415] width 620 height 184
click at [332, 457] on select "unprivileged unprecedented uncharted unwanted" at bounding box center [290, 465] width 85 height 16
select select "unwanted"
click at [332, 457] on select "unprivileged unprecedented uncharted unwanted" at bounding box center [290, 465] width 85 height 16
click at [483, 529] on button "Verify" at bounding box center [490, 531] width 620 height 22
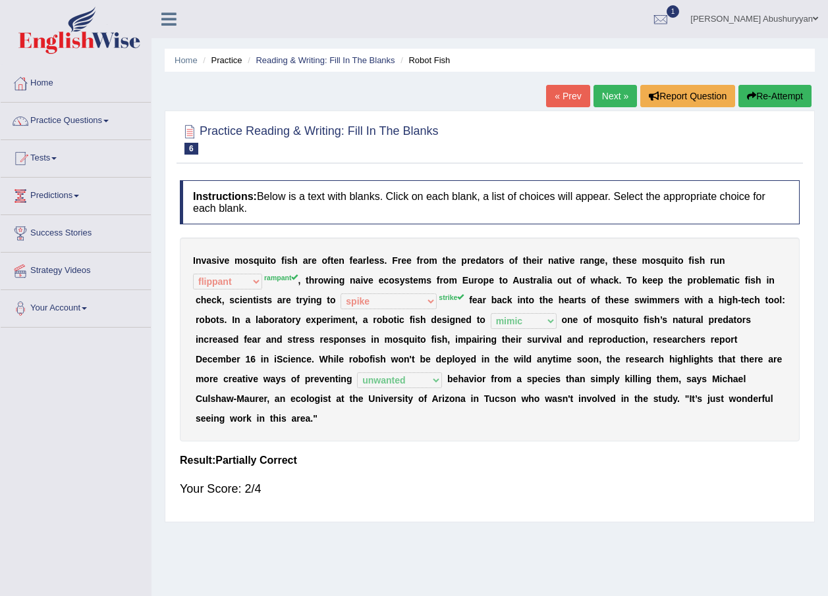
click at [610, 93] on link "Next »" at bounding box center [614, 96] width 43 height 22
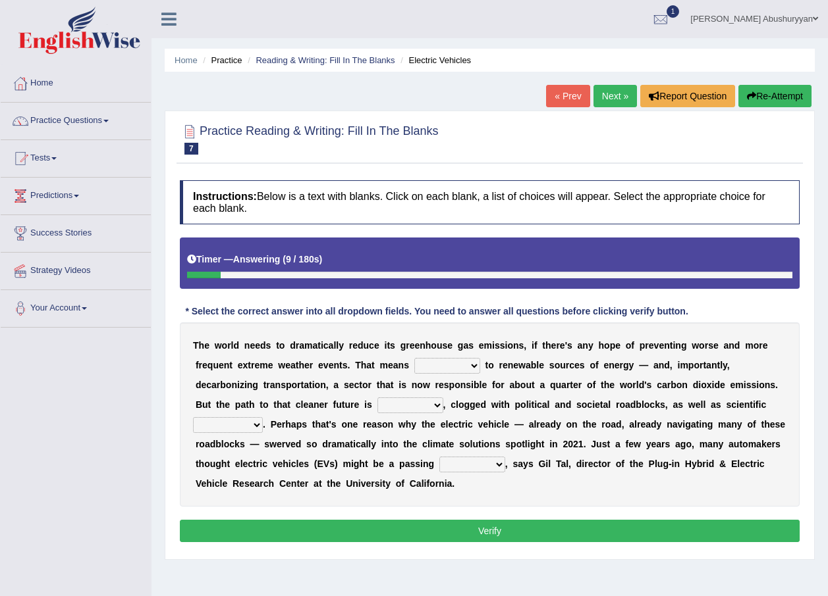
click at [414, 364] on select "grafting drafting crafting shifting" at bounding box center [447, 366] width 66 height 16
select select "shifting"
click at [414, 358] on select "grafting drafting crafting shifting" at bounding box center [447, 366] width 66 height 16
click at [377, 405] on select "daunting daunted daunt dauntless" at bounding box center [410, 406] width 66 height 16
select select "daunted"
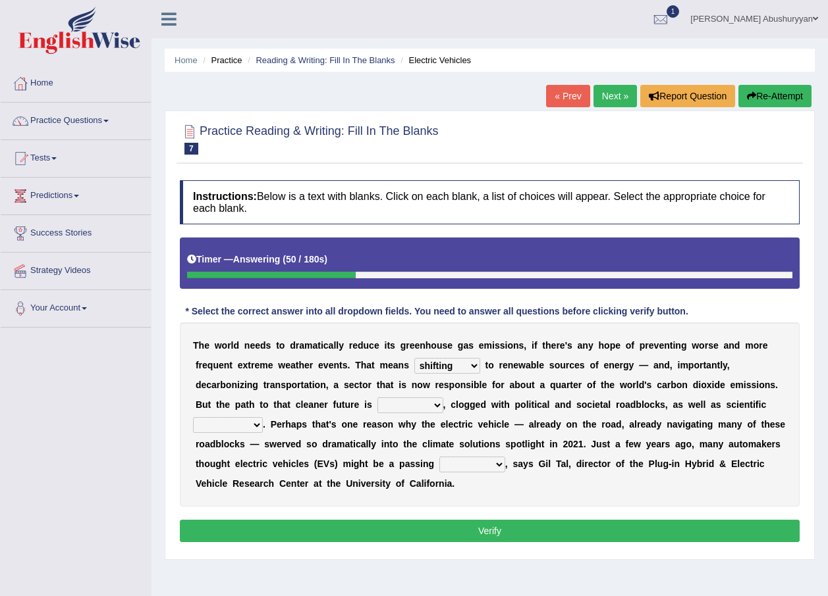
click at [377, 398] on select "daunting daunted daunt dauntless" at bounding box center [410, 406] width 66 height 16
click at [263, 417] on select "spectacles obstacles tentacles receptacles" at bounding box center [228, 425] width 70 height 16
select select "receptacles"
click at [263, 417] on select "spectacles obstacles tentacles receptacles" at bounding box center [228, 425] width 70 height 16
click at [439, 465] on select "fad gad tad lad" at bounding box center [472, 465] width 66 height 16
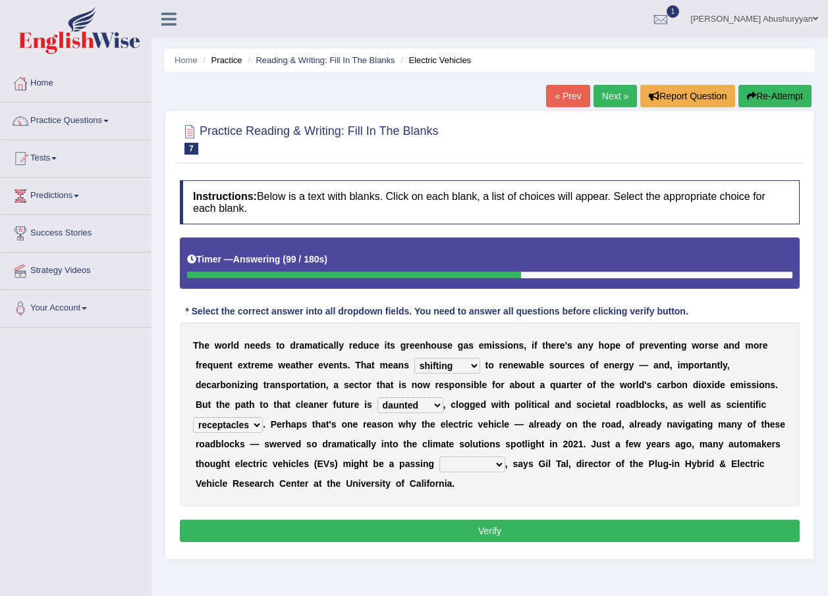
select select "fad"
click at [439, 457] on select "fad gad tad lad" at bounding box center [472, 465] width 66 height 16
click at [383, 529] on button "Verify" at bounding box center [490, 531] width 620 height 22
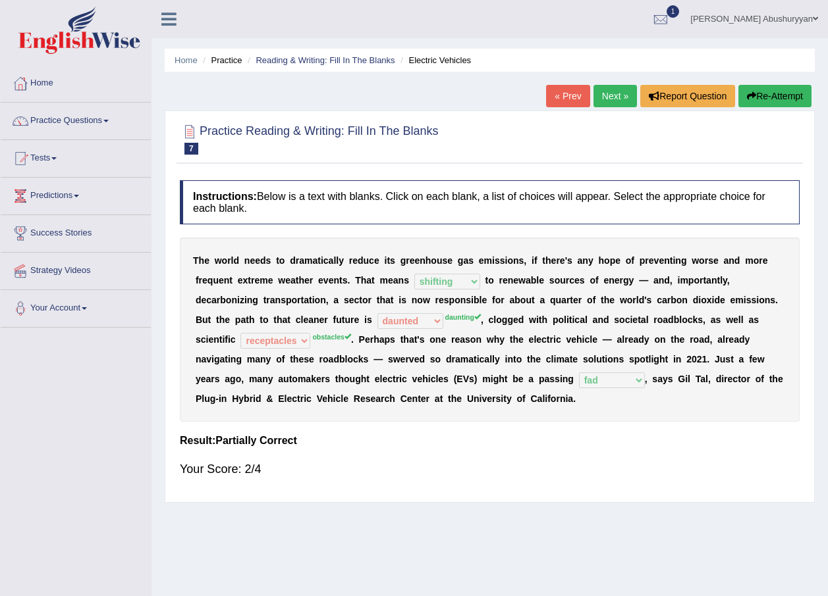
click at [606, 95] on link "Next »" at bounding box center [614, 96] width 43 height 22
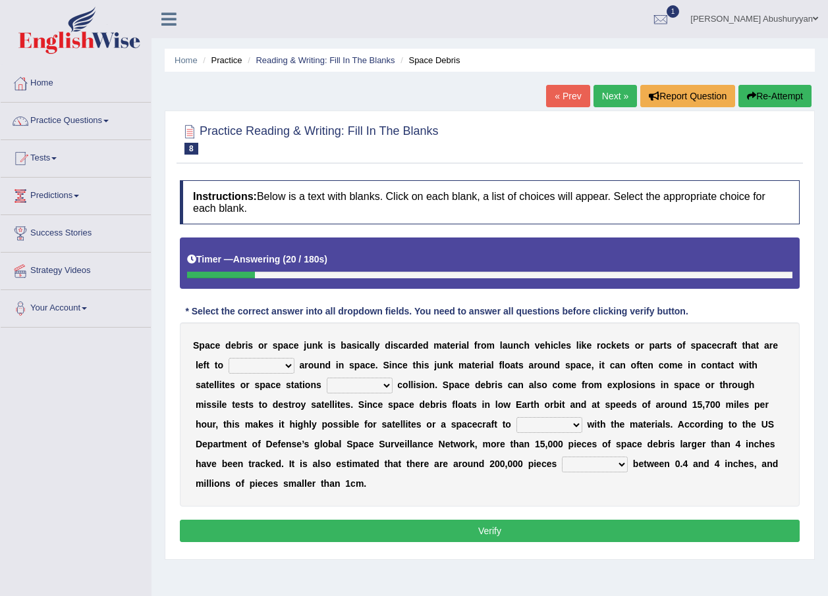
click at [229, 367] on select "twist center roam loll" at bounding box center [261, 366] width 66 height 16
select select "twist"
click at [228, 358] on select "twist center roam loll" at bounding box center [261, 366] width 66 height 16
click at [327, 384] on select "risks risk risked risking" at bounding box center [360, 386] width 66 height 16
select select "risk"
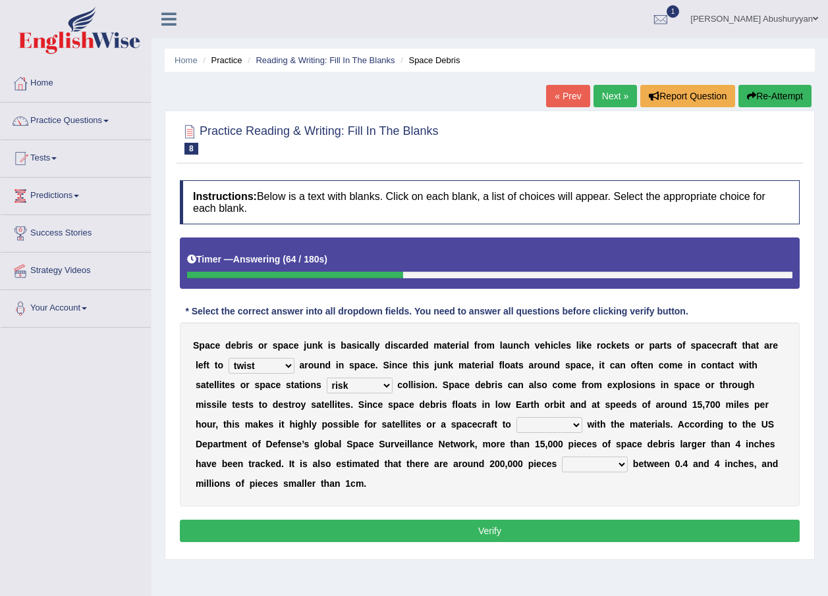
click at [327, 378] on select "risks risk risked risking" at bounding box center [360, 386] width 66 height 16
click at [516, 430] on select "collect collate collide collocate" at bounding box center [549, 425] width 66 height 16
select select "collide"
click at [516, 417] on select "collect collate collide collocate" at bounding box center [549, 425] width 66 height 16
click at [562, 465] on select "sized sizing size sizes" at bounding box center [595, 465] width 66 height 16
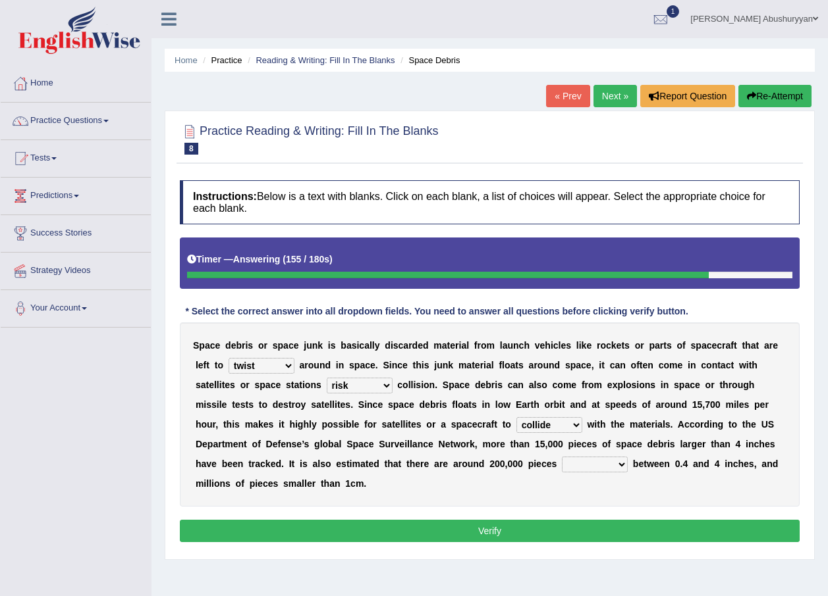
select select "sized"
click at [562, 457] on select "sized sizing size sizes" at bounding box center [595, 465] width 66 height 16
click at [415, 520] on button "Verify" at bounding box center [490, 531] width 620 height 22
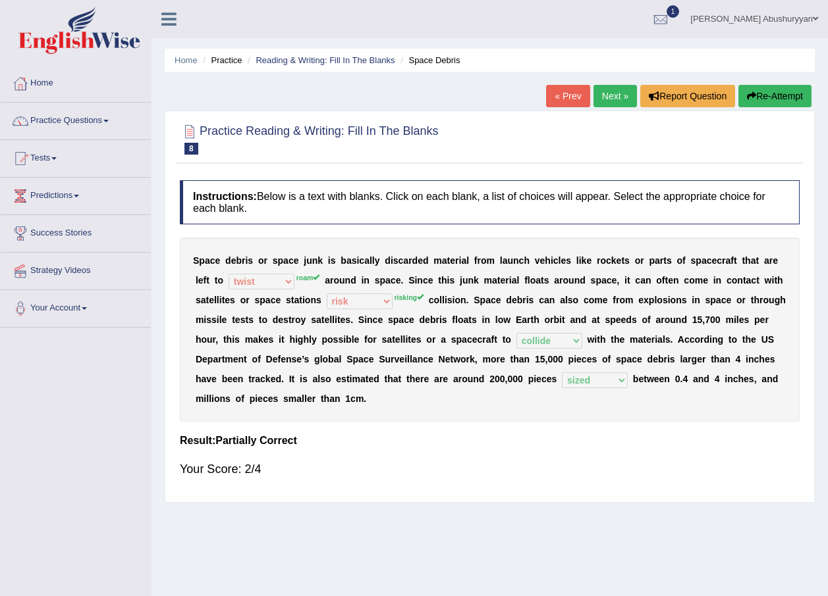
click at [611, 101] on link "Next »" at bounding box center [614, 96] width 43 height 22
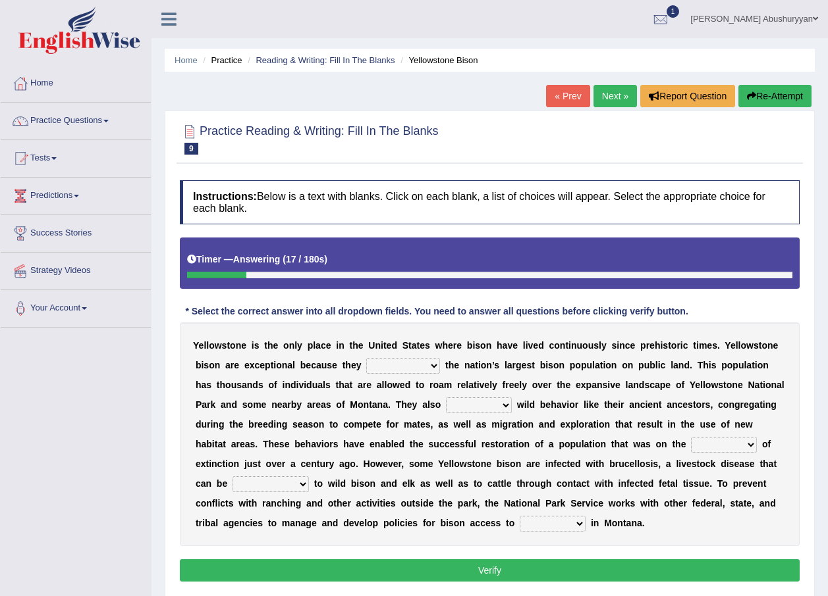
click at [366, 367] on select "congregate comprise consist compromise" at bounding box center [403, 366] width 74 height 16
select select "consist"
click at [366, 358] on select "congregate comprise consist compromise" at bounding box center [403, 366] width 74 height 16
click at [446, 406] on select "exhibit disregard resist encourage" at bounding box center [479, 406] width 66 height 16
select select "encourage"
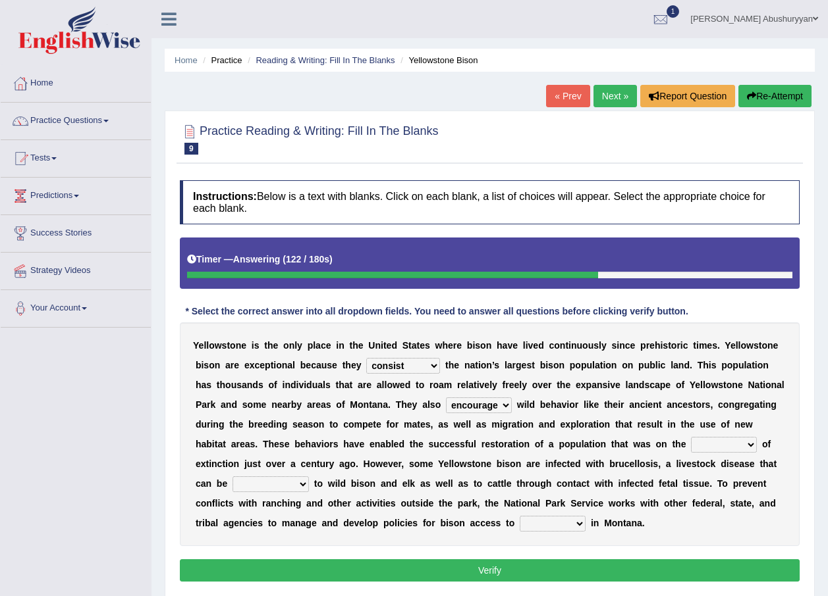
click at [446, 398] on select "exhibit disregard resist encourage" at bounding box center [479, 406] width 66 height 16
click at [691, 447] on select "brine brink danger brindle" at bounding box center [724, 445] width 66 height 16
select select "danger"
click at [691, 437] on select "brine brink danger brindle" at bounding box center [724, 445] width 66 height 16
click at [309, 477] on select "transplanted transported transgressed transmitted" at bounding box center [270, 485] width 76 height 16
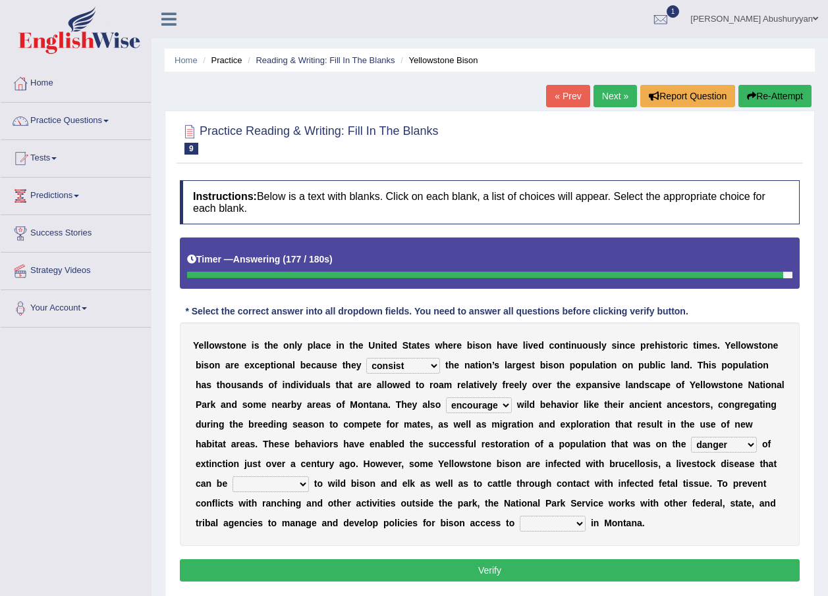
select select "transmitted"
click at [309, 477] on select "transplanted transported transgressed transmitted" at bounding box center [270, 485] width 76 height 16
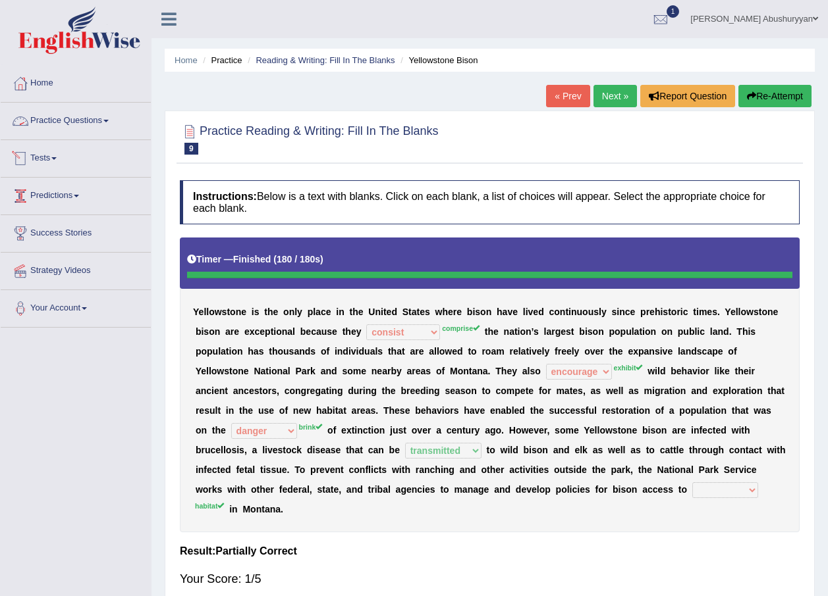
click at [62, 118] on link "Practice Questions" at bounding box center [76, 119] width 150 height 33
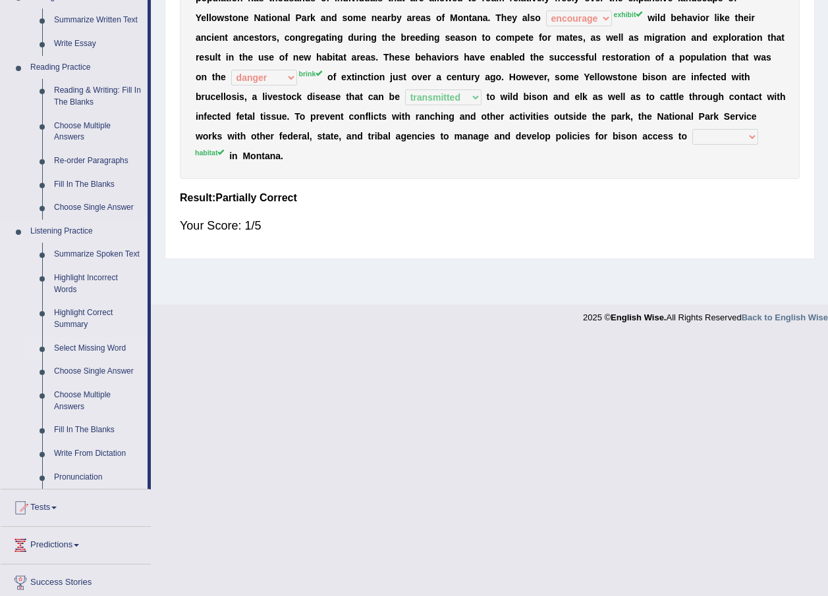
scroll to position [435, 0]
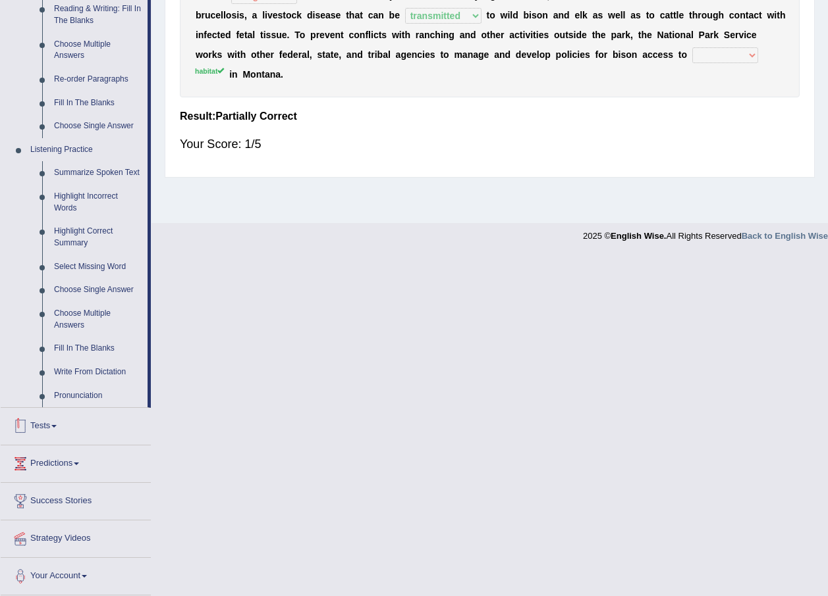
click at [68, 423] on link "Tests" at bounding box center [76, 424] width 150 height 33
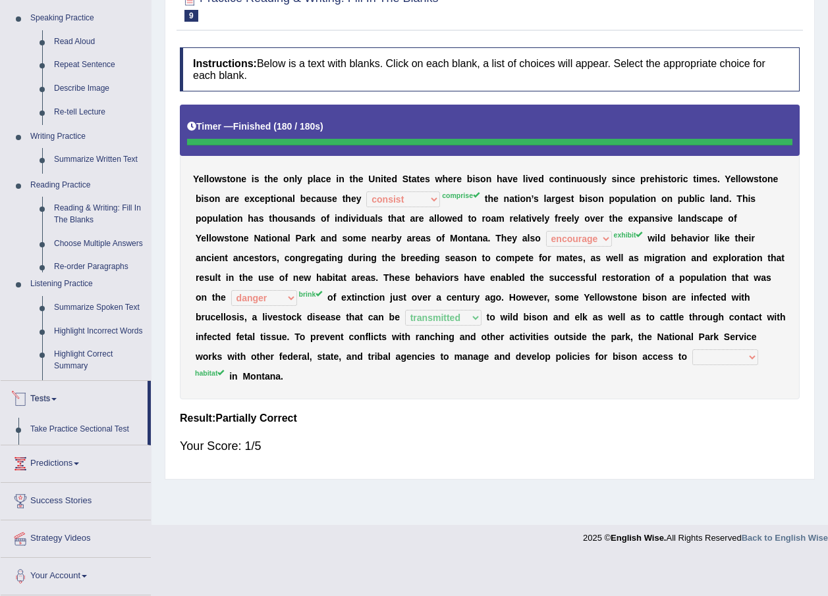
scroll to position [95, 0]
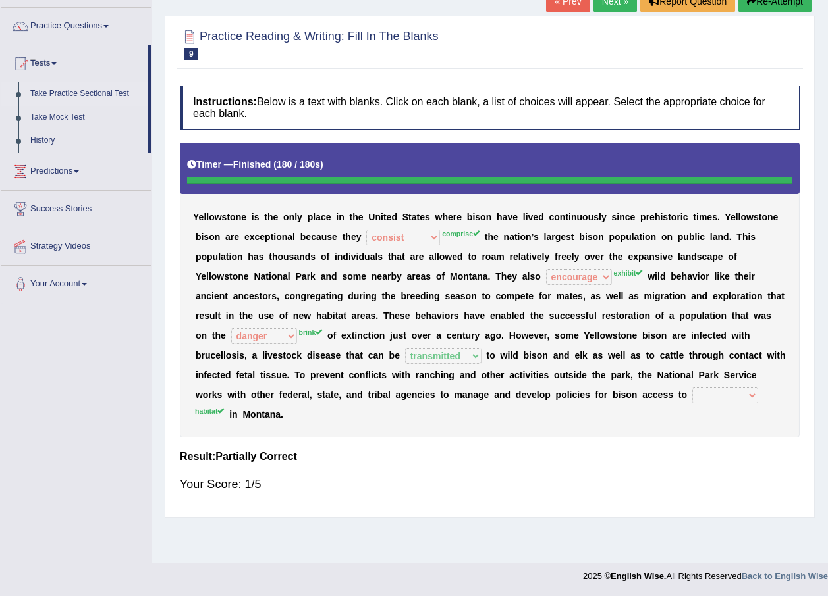
click at [115, 95] on link "Take Practice Sectional Test" at bounding box center [85, 94] width 123 height 24
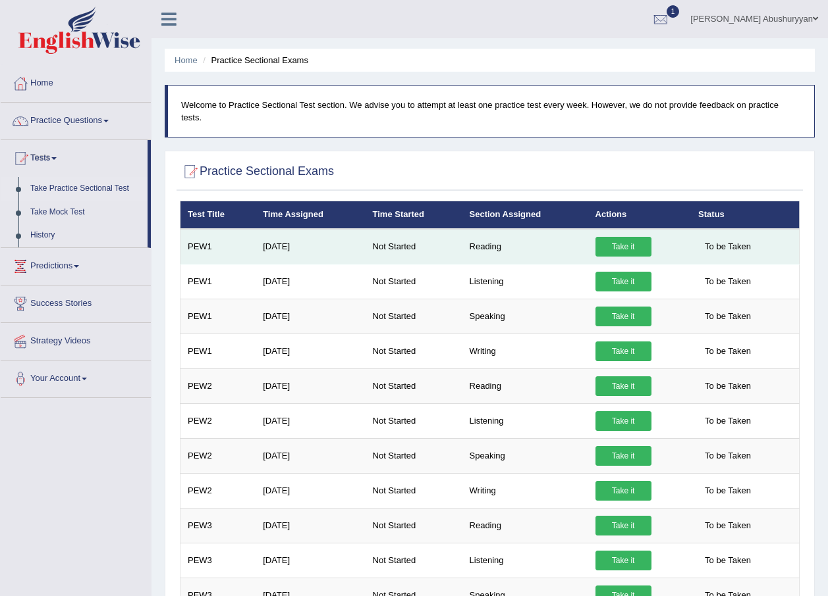
click at [610, 237] on link "Take it" at bounding box center [623, 247] width 56 height 20
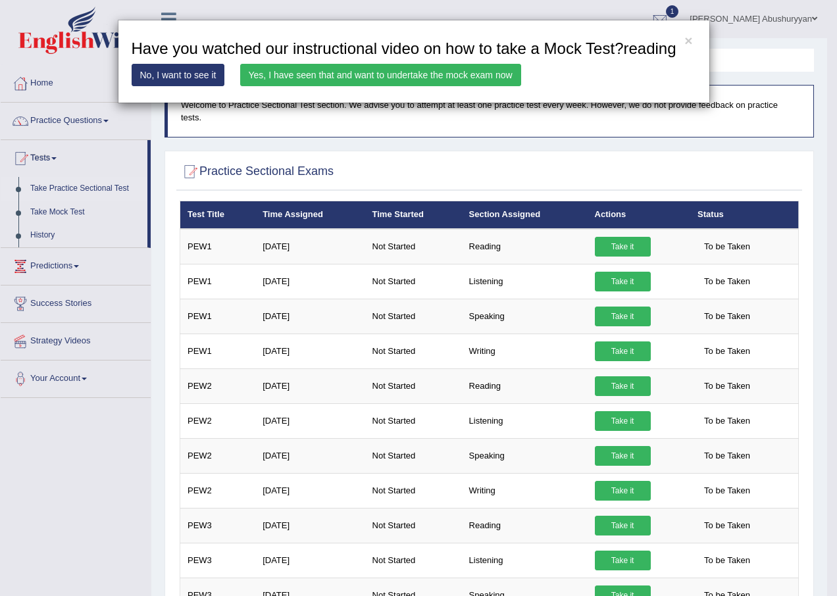
click at [352, 74] on link "Yes, I have seen that and want to undertake the mock exam now" at bounding box center [380, 75] width 281 height 22
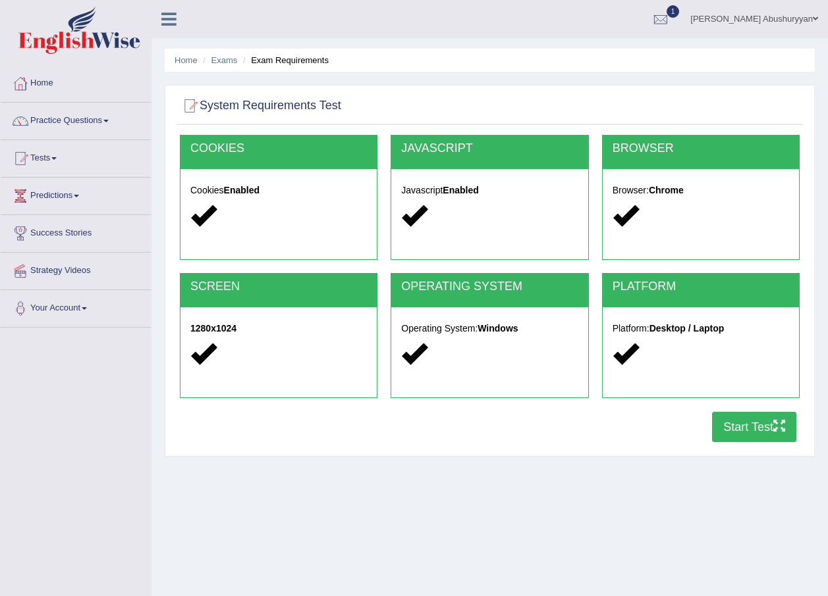
click at [742, 426] on button "Start Test" at bounding box center [754, 427] width 84 height 30
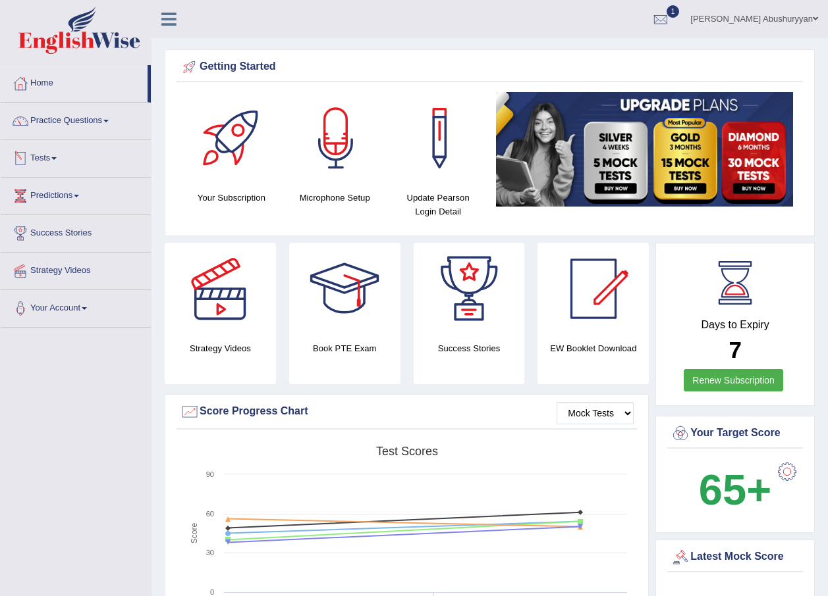
click at [47, 158] on link "Tests" at bounding box center [76, 156] width 150 height 33
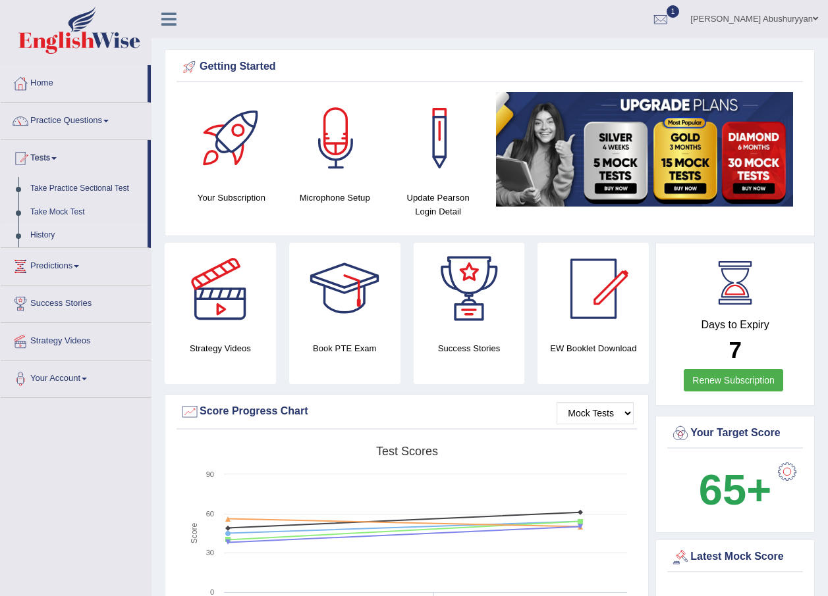
click at [62, 230] on link "History" at bounding box center [85, 236] width 123 height 24
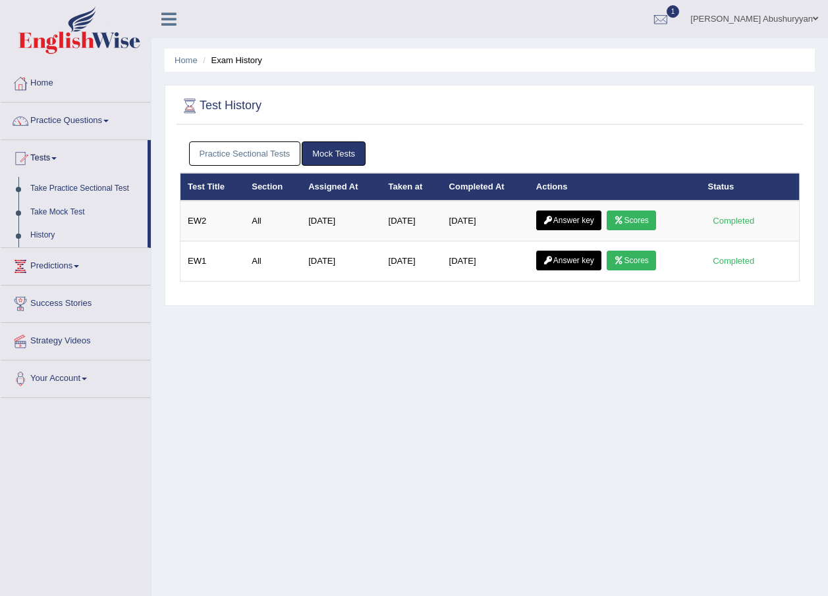
click at [242, 151] on link "Practice Sectional Tests" at bounding box center [245, 154] width 112 height 24
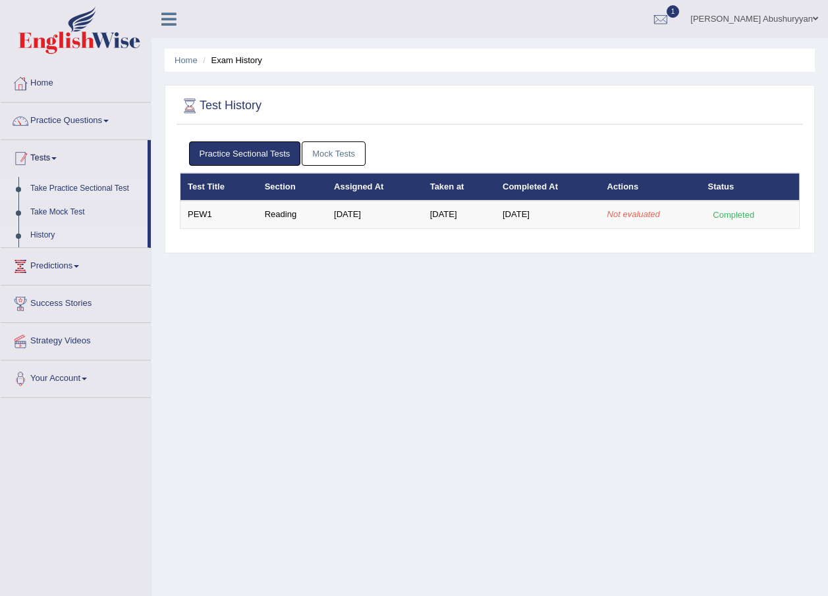
click at [102, 185] on link "Take Practice Sectional Test" at bounding box center [85, 189] width 123 height 24
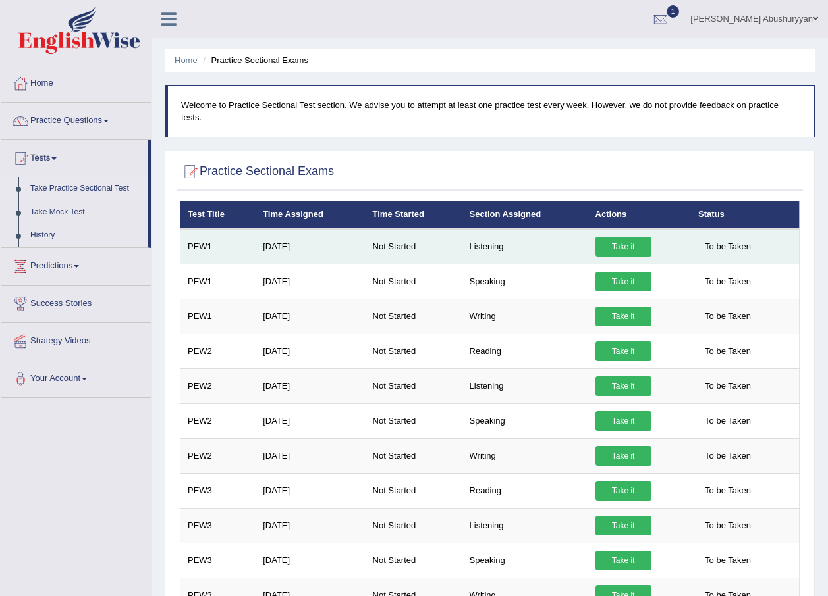
click at [631, 237] on link "Take it" at bounding box center [623, 247] width 56 height 20
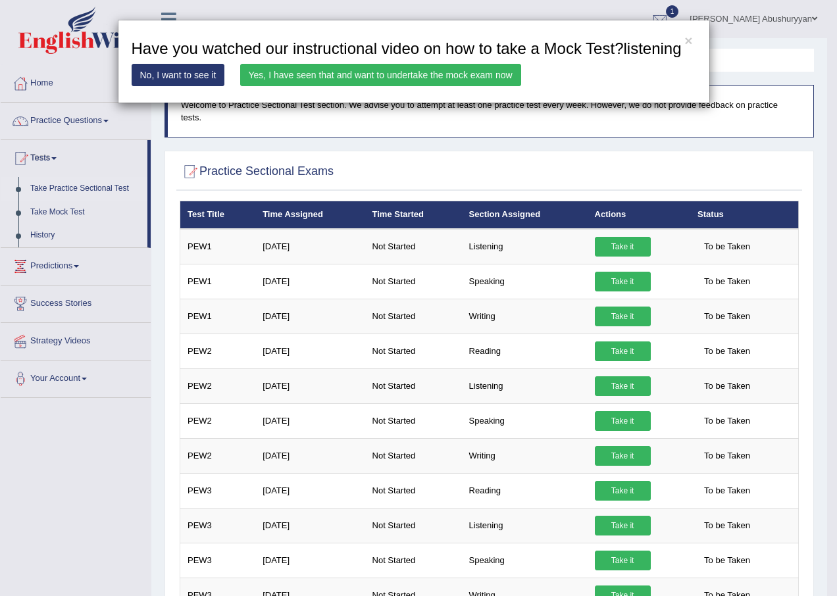
click at [448, 74] on link "Yes, I have seen that and want to undertake the mock exam now" at bounding box center [380, 75] width 281 height 22
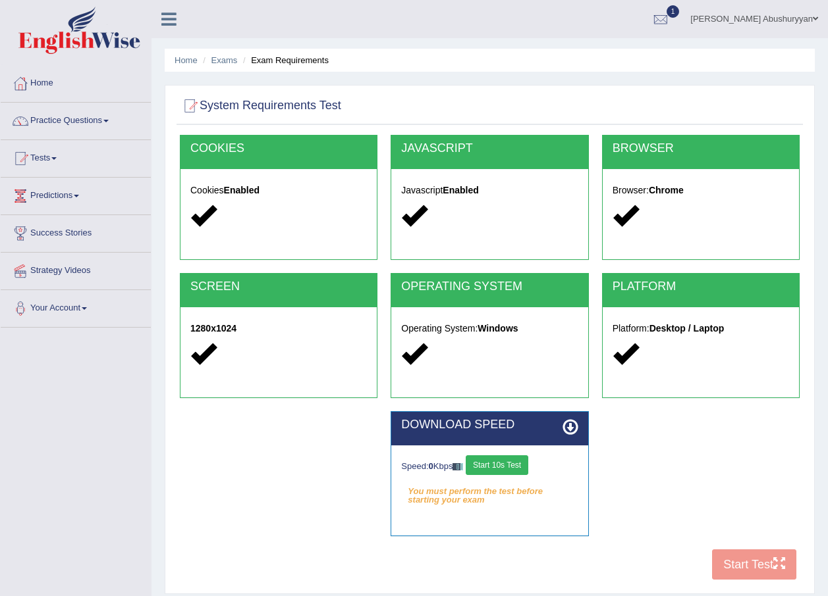
click at [491, 469] on button "Start 10s Test" at bounding box center [496, 466] width 63 height 20
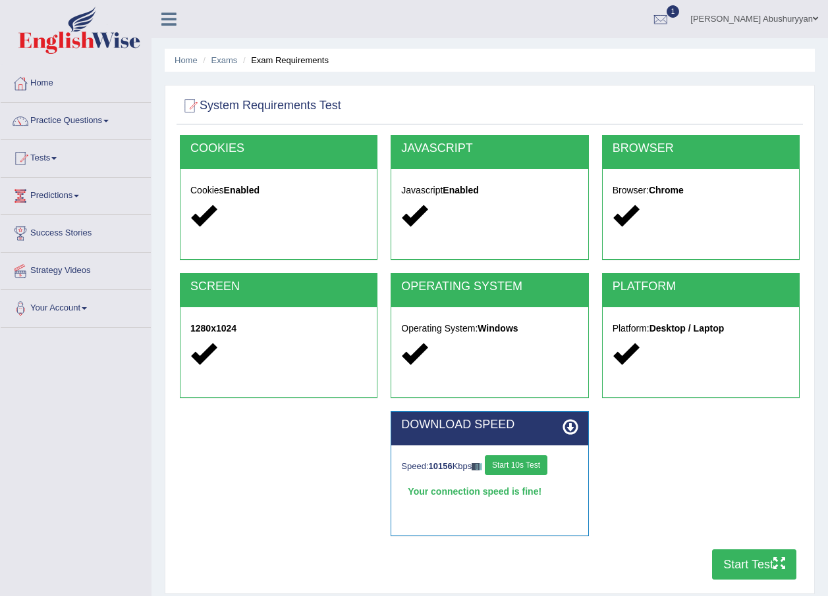
click at [516, 468] on button "Start 10s Test" at bounding box center [516, 466] width 63 height 20
click at [719, 560] on button "Start Test" at bounding box center [754, 565] width 84 height 30
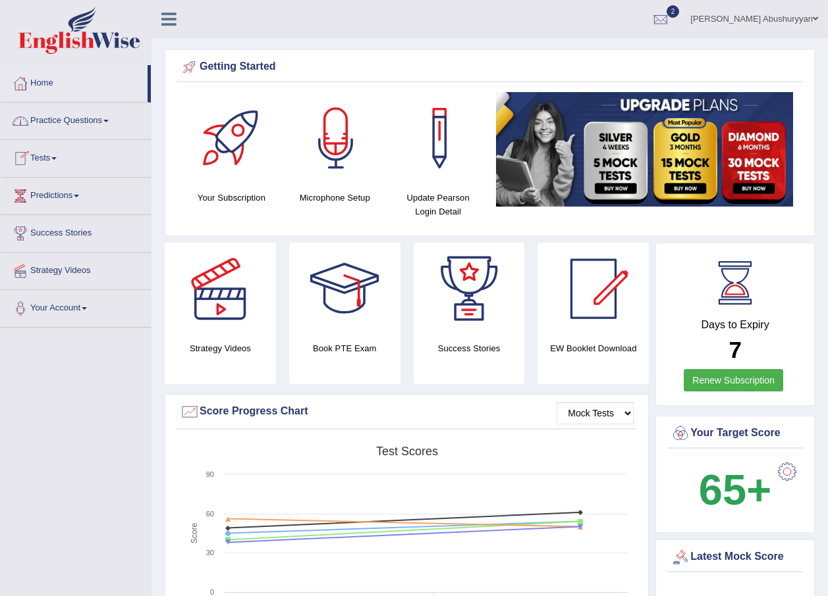
click at [66, 120] on link "Practice Questions" at bounding box center [76, 119] width 150 height 33
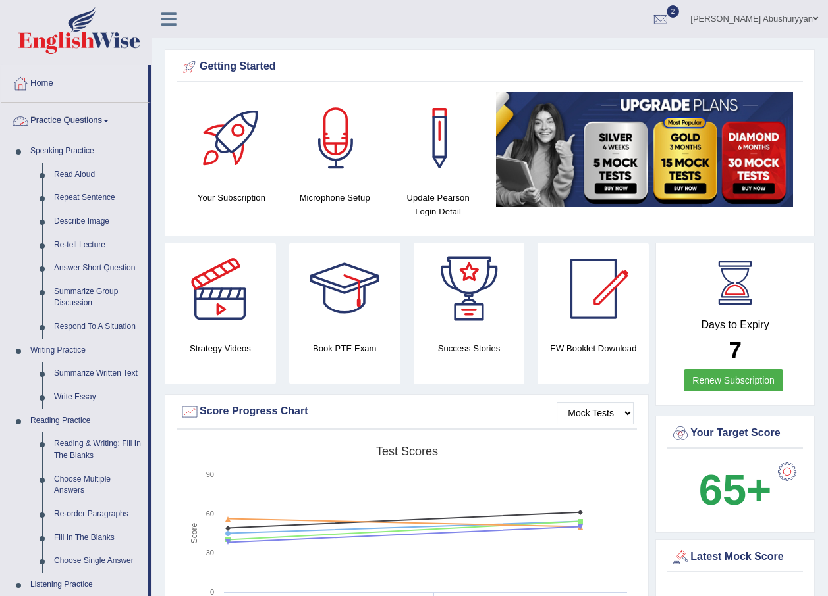
click at [82, 117] on link "Practice Questions" at bounding box center [74, 119] width 147 height 33
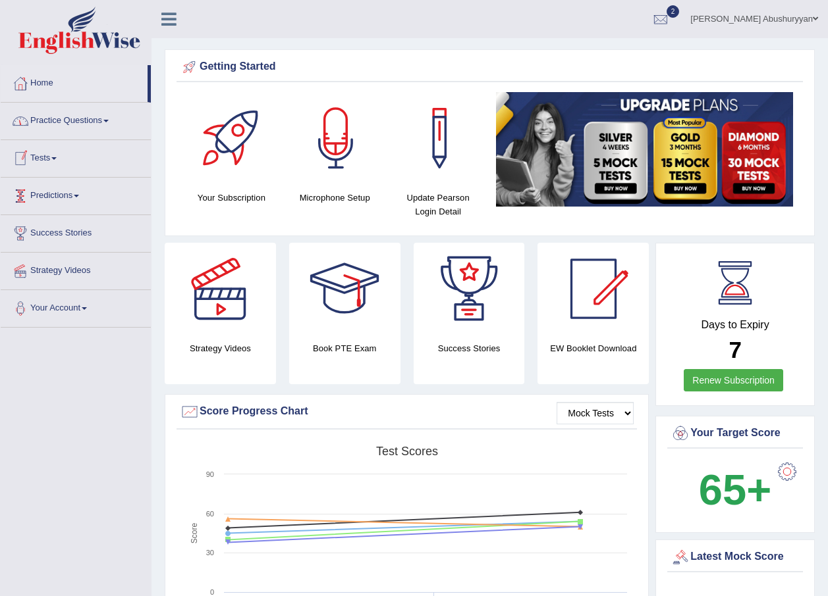
click at [53, 159] on link "Tests" at bounding box center [76, 156] width 150 height 33
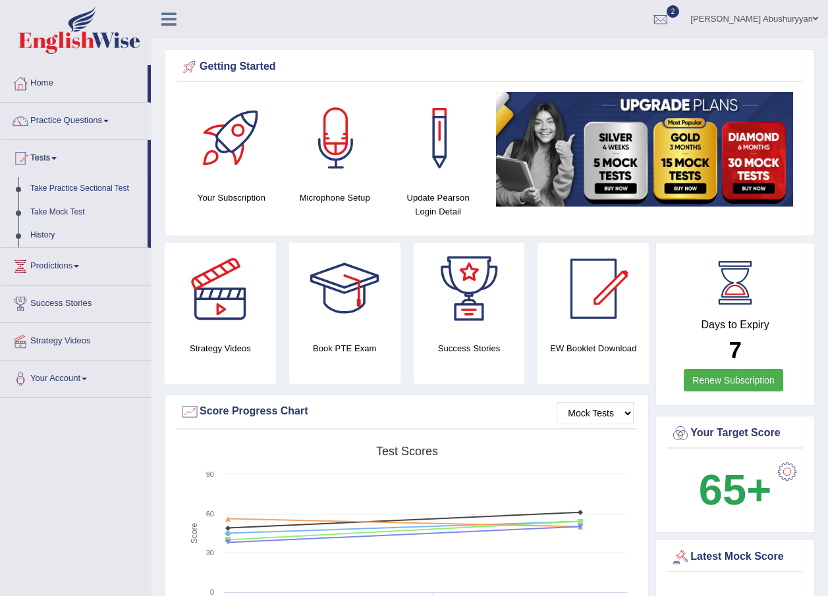
click at [90, 184] on link "Take Practice Sectional Test" at bounding box center [85, 189] width 123 height 24
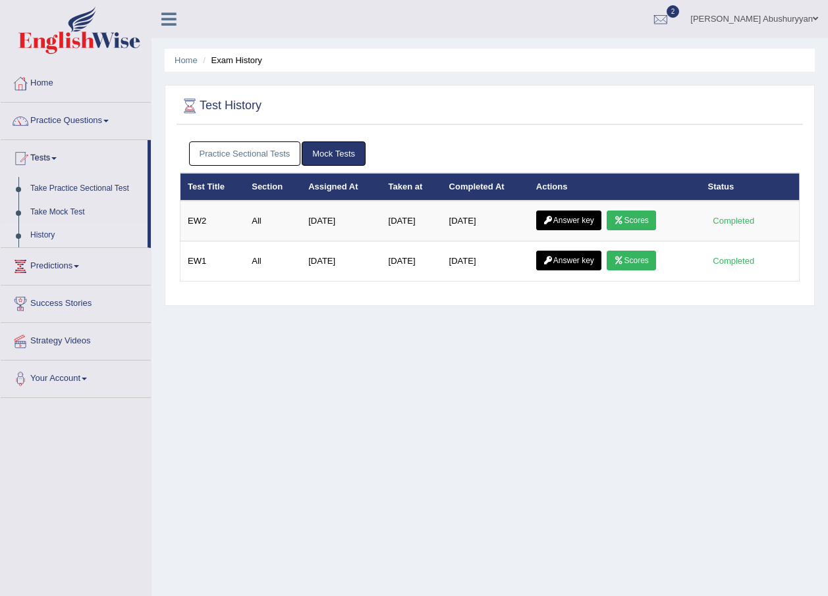
click at [244, 146] on link "Practice Sectional Tests" at bounding box center [245, 154] width 112 height 24
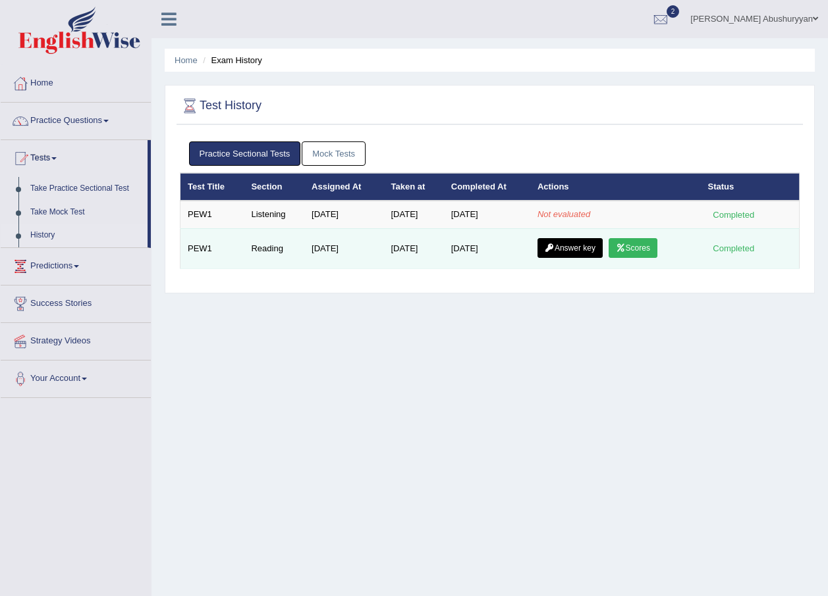
click at [640, 248] on link "Scores" at bounding box center [632, 248] width 49 height 20
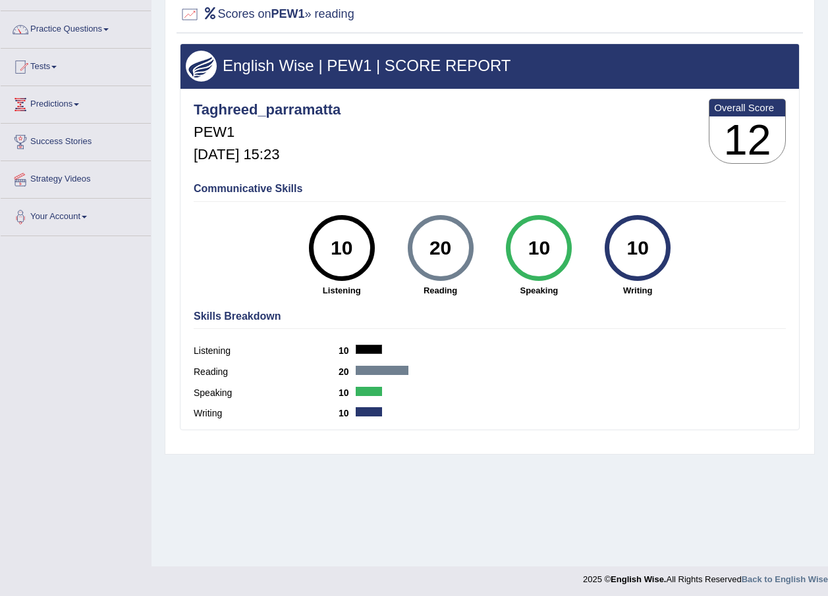
scroll to position [95, 0]
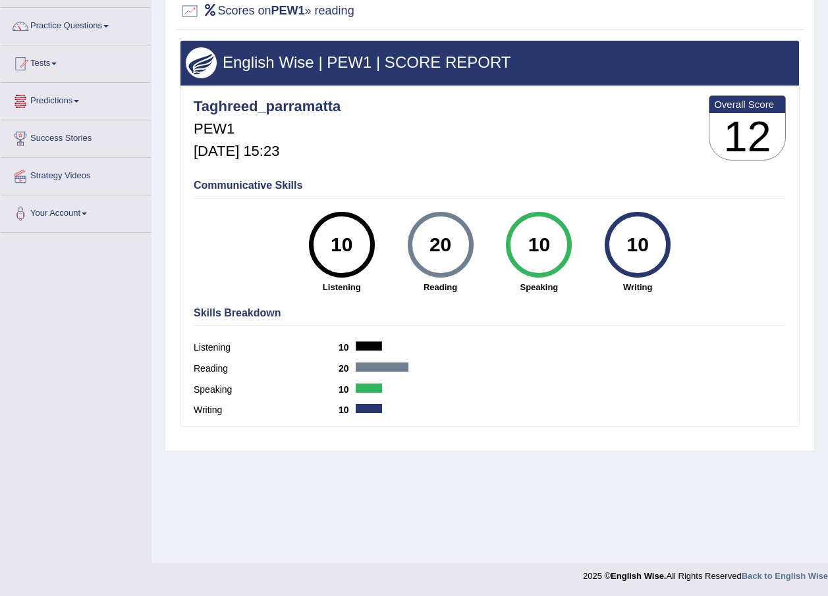
click at [54, 95] on link "Predictions" at bounding box center [76, 99] width 150 height 33
click at [75, 95] on link "Predictions" at bounding box center [74, 99] width 147 height 33
click at [61, 59] on link "Tests" at bounding box center [76, 61] width 150 height 33
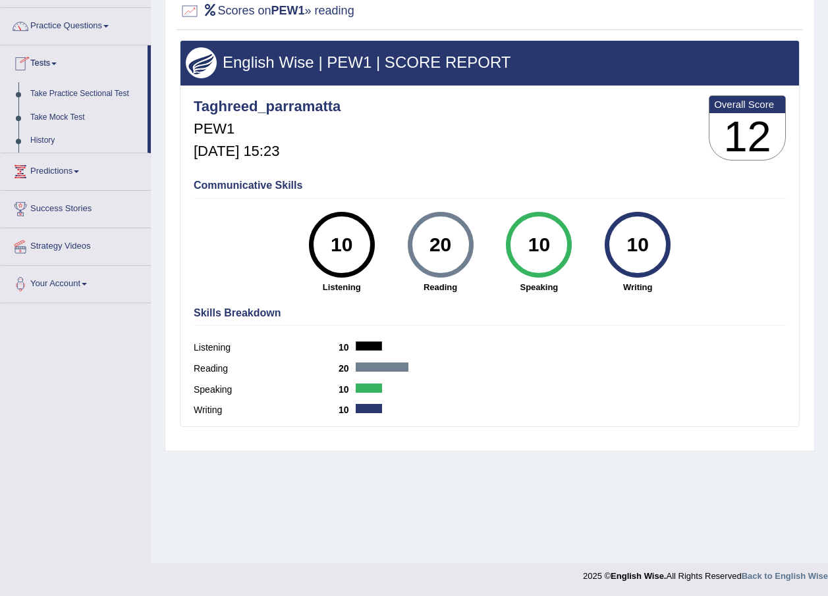
click at [68, 144] on link "History" at bounding box center [85, 141] width 123 height 24
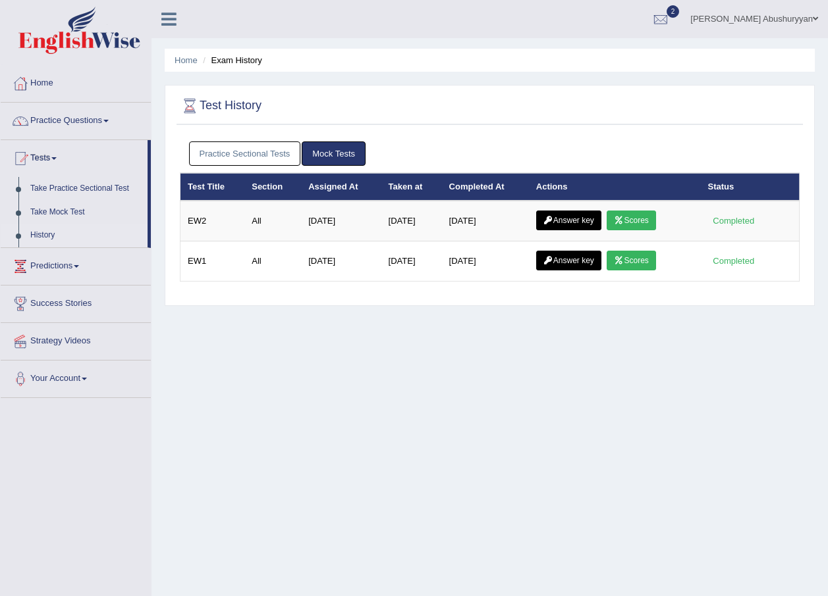
click at [275, 152] on link "Practice Sectional Tests" at bounding box center [245, 154] width 112 height 24
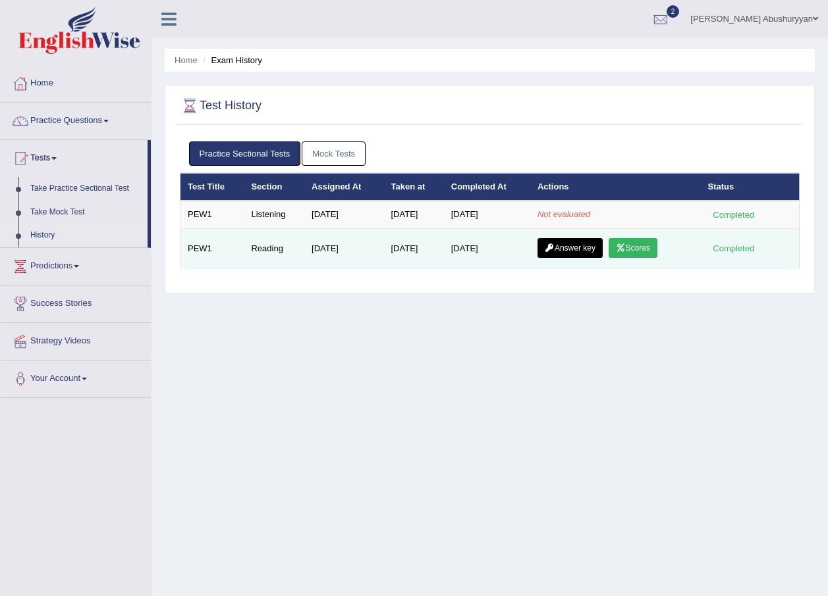
click at [564, 248] on link "Answer key" at bounding box center [569, 248] width 65 height 20
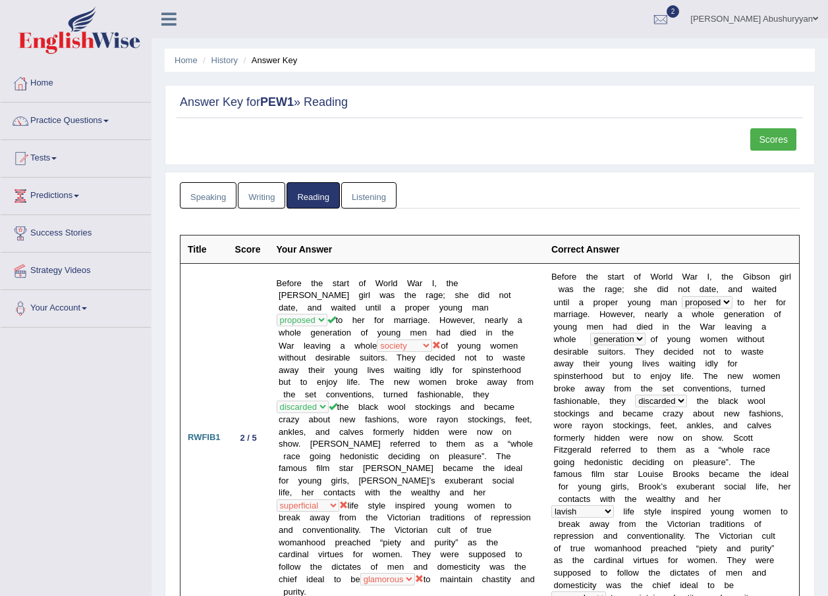
click at [267, 196] on link "Writing" at bounding box center [261, 195] width 47 height 27
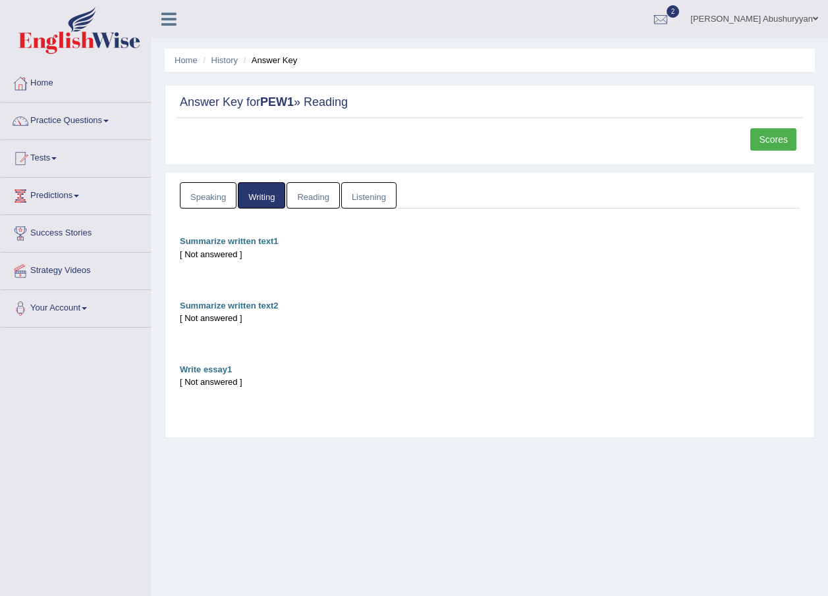
click at [379, 189] on link "Listening" at bounding box center [368, 195] width 55 height 27
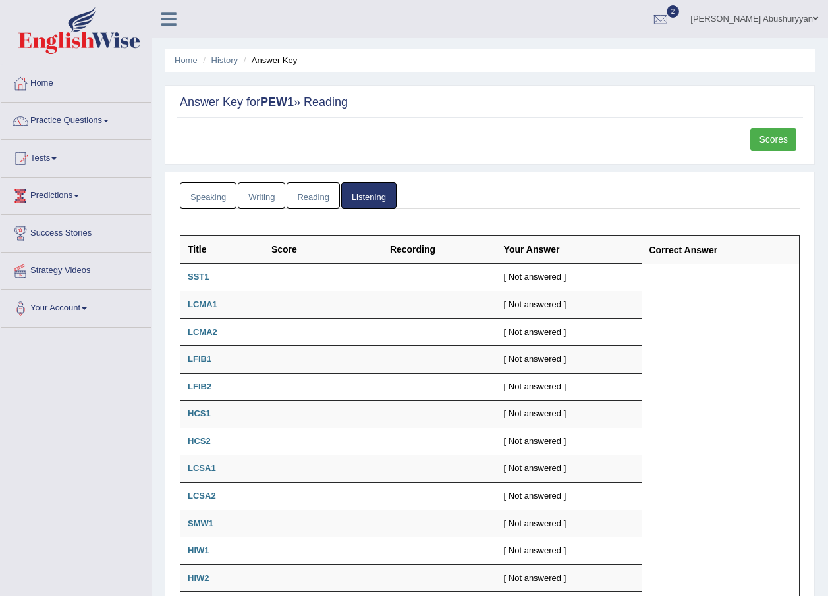
click at [213, 195] on link "Speaking" at bounding box center [208, 195] width 57 height 27
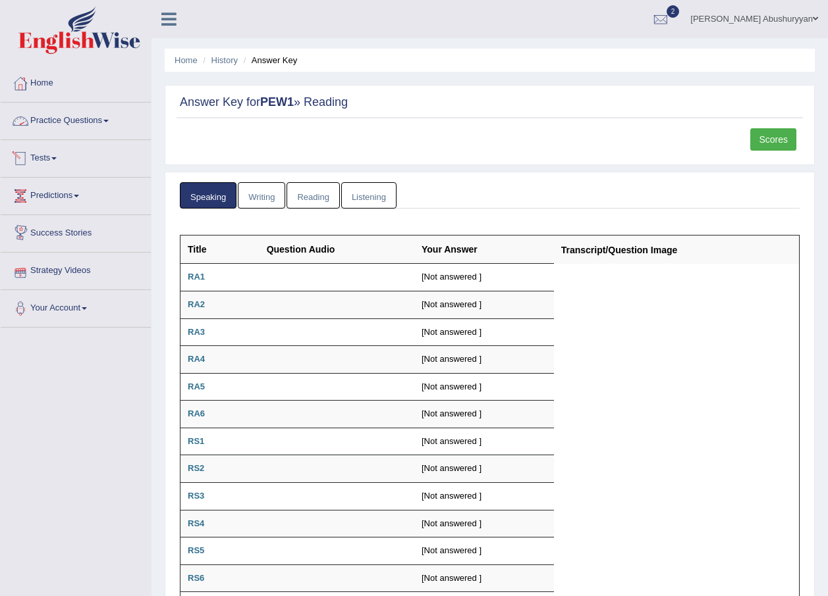
click at [37, 152] on link "Tests" at bounding box center [76, 156] width 150 height 33
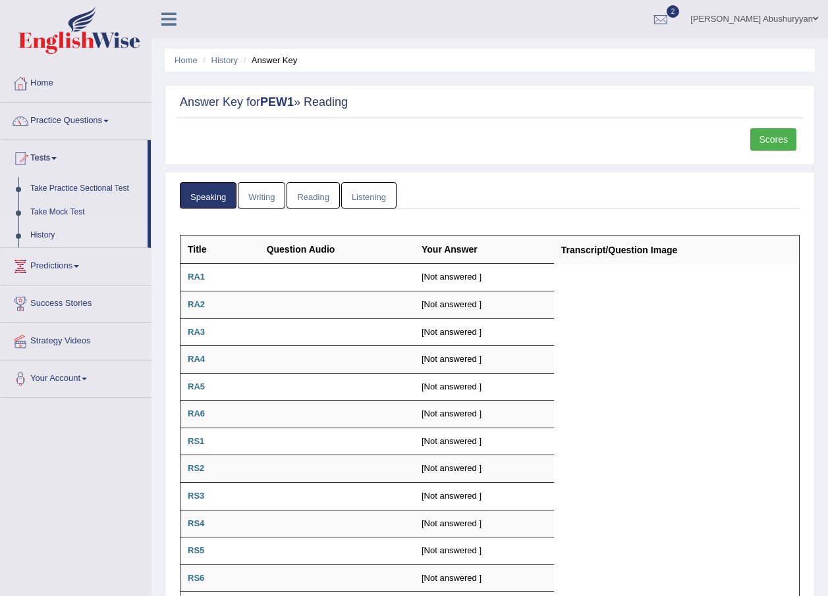
click at [53, 234] on link "History" at bounding box center [85, 236] width 123 height 24
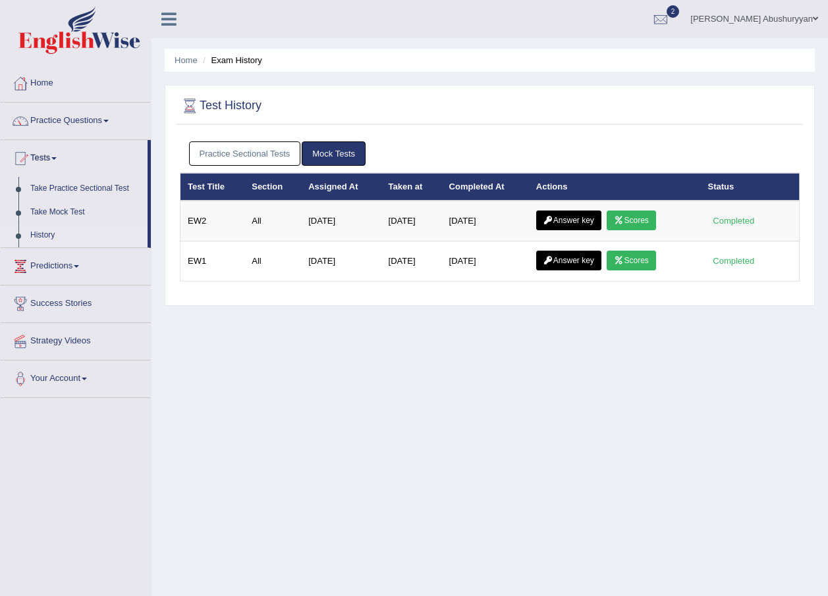
click at [233, 159] on link "Practice Sectional Tests" at bounding box center [245, 154] width 112 height 24
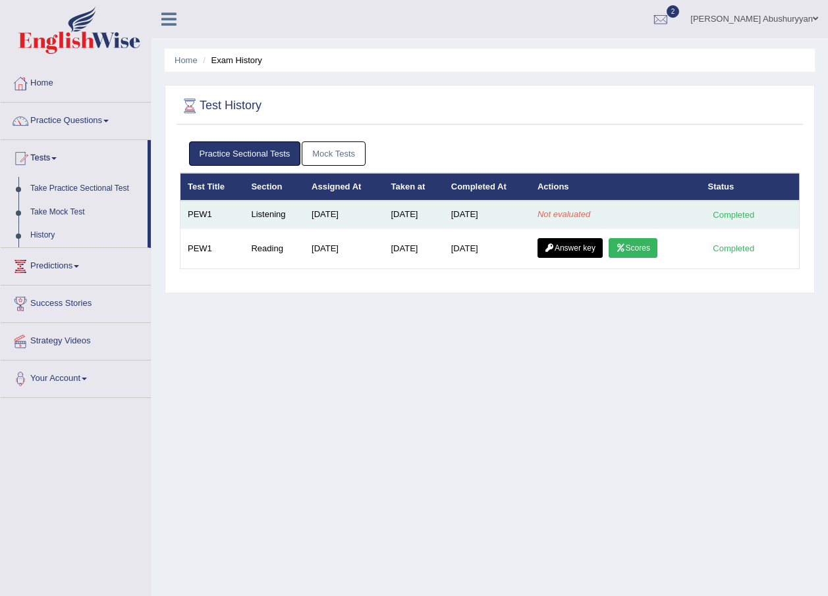
click at [198, 216] on td "PEW1" at bounding box center [212, 215] width 64 height 28
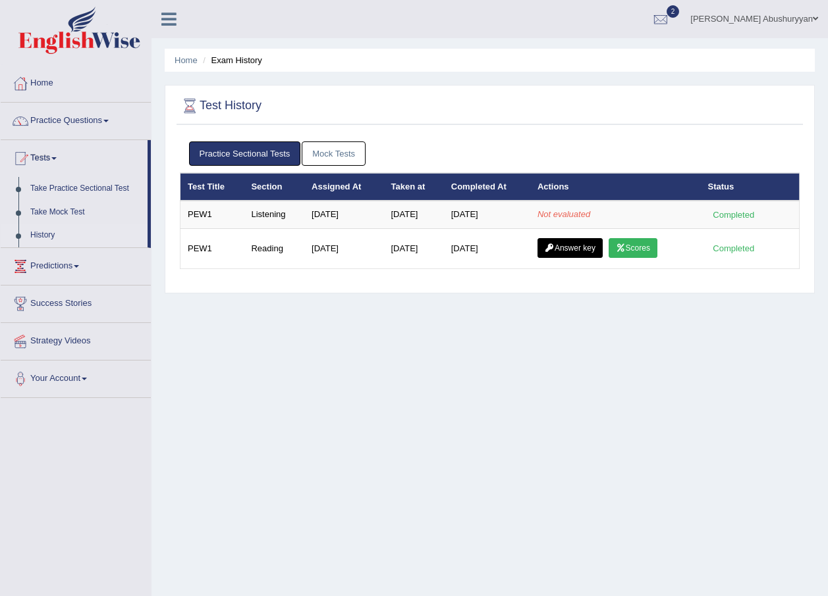
click at [456, 334] on div "Home Exam History Test History Practice Sectional Tests Mock Tests Test Title S…" at bounding box center [489, 329] width 676 height 658
click at [519, 107] on div at bounding box center [490, 106] width 620 height 27
click at [60, 123] on link "Practice Questions" at bounding box center [76, 119] width 150 height 33
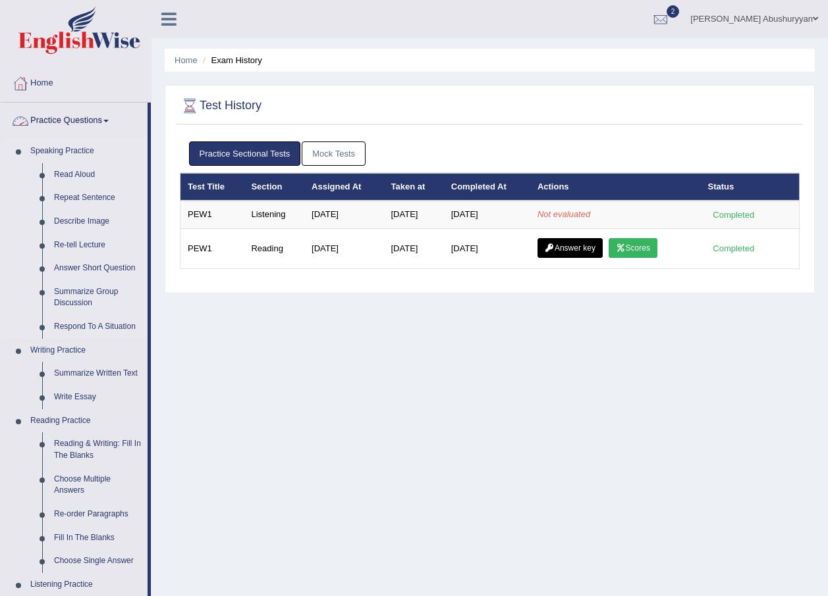
click at [78, 146] on link "Speaking Practice" at bounding box center [85, 152] width 123 height 24
click at [82, 142] on link "Speaking Practice" at bounding box center [85, 152] width 123 height 24
click at [66, 148] on link "Speaking Practice" at bounding box center [85, 152] width 123 height 24
click at [105, 126] on link "Practice Questions" at bounding box center [74, 119] width 147 height 33
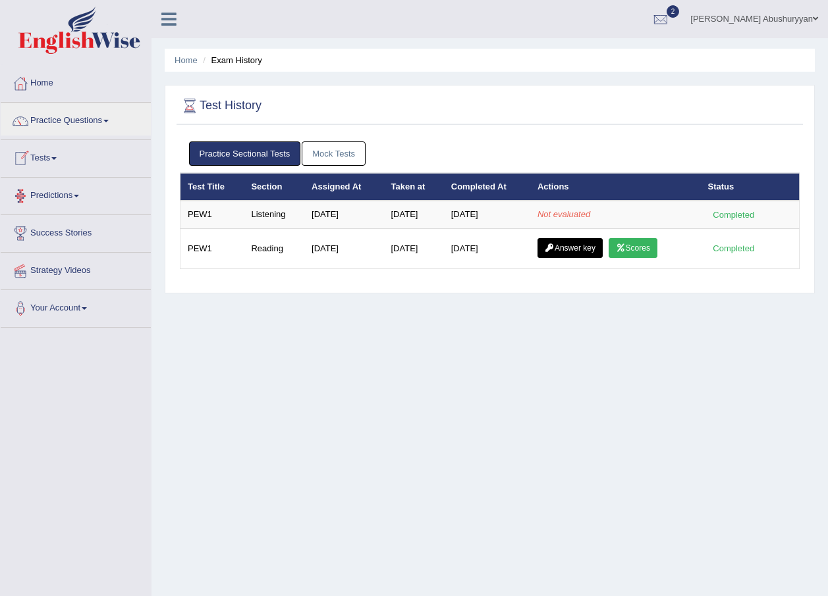
click at [57, 159] on span at bounding box center [53, 158] width 5 height 3
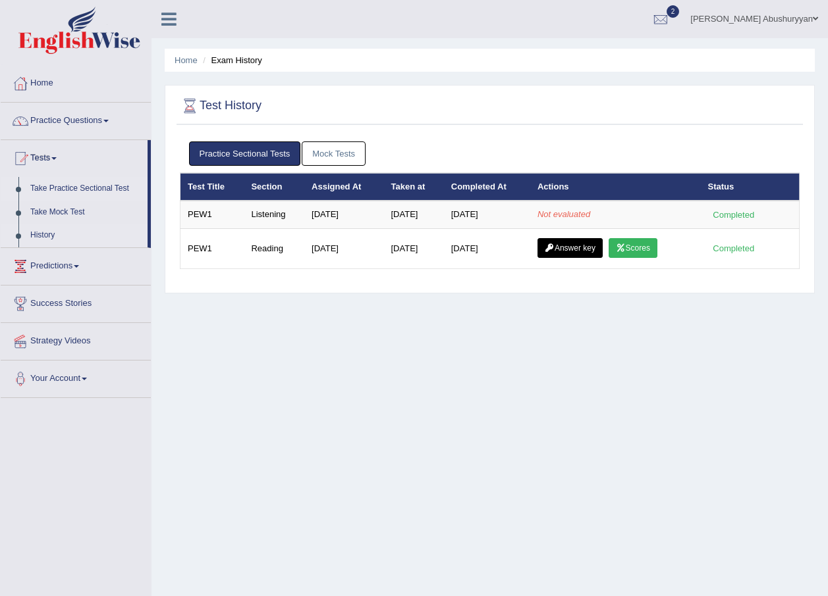
click at [94, 188] on link "Take Practice Sectional Test" at bounding box center [85, 189] width 123 height 24
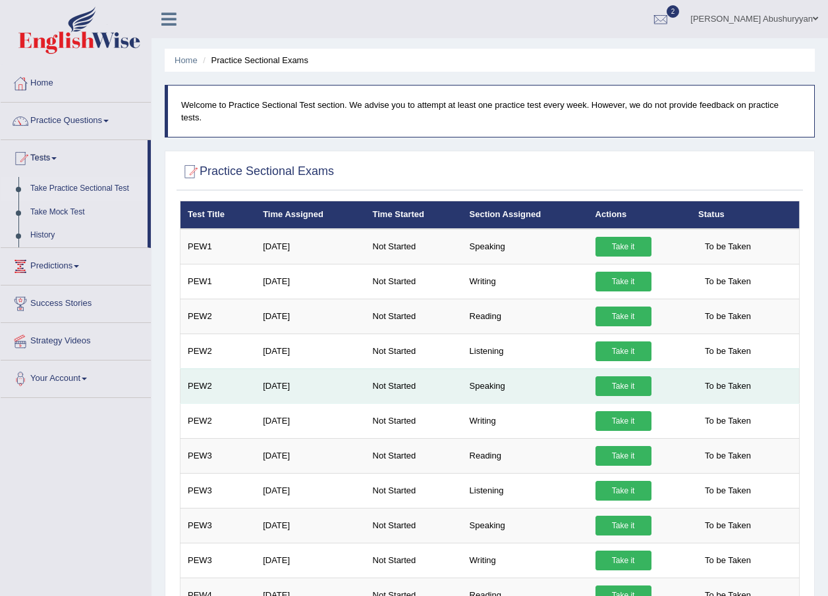
click at [622, 377] on link "Take it" at bounding box center [623, 387] width 56 height 20
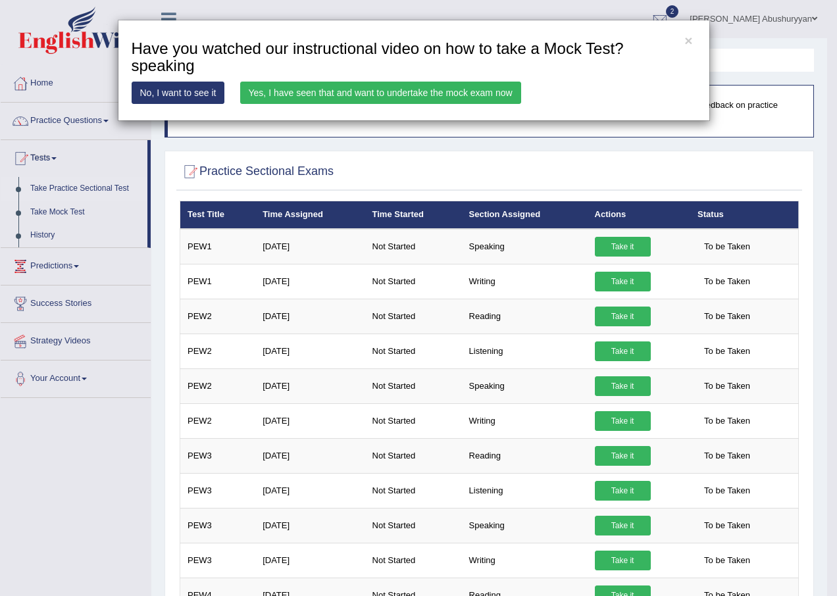
click at [327, 89] on link "Yes, I have seen that and want to undertake the mock exam now" at bounding box center [380, 93] width 281 height 22
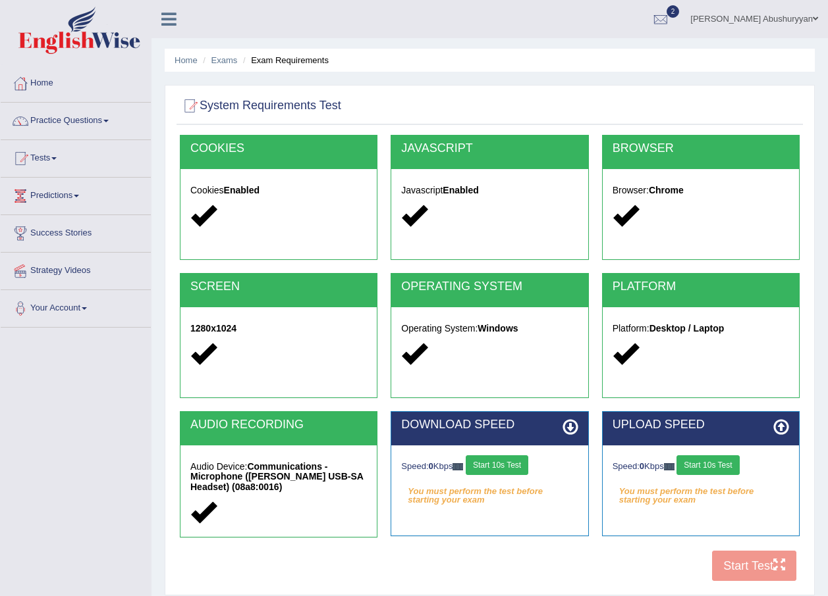
click at [507, 468] on button "Start 10s Test" at bounding box center [496, 466] width 63 height 20
click at [697, 467] on button "Start 10s Test" at bounding box center [707, 466] width 63 height 20
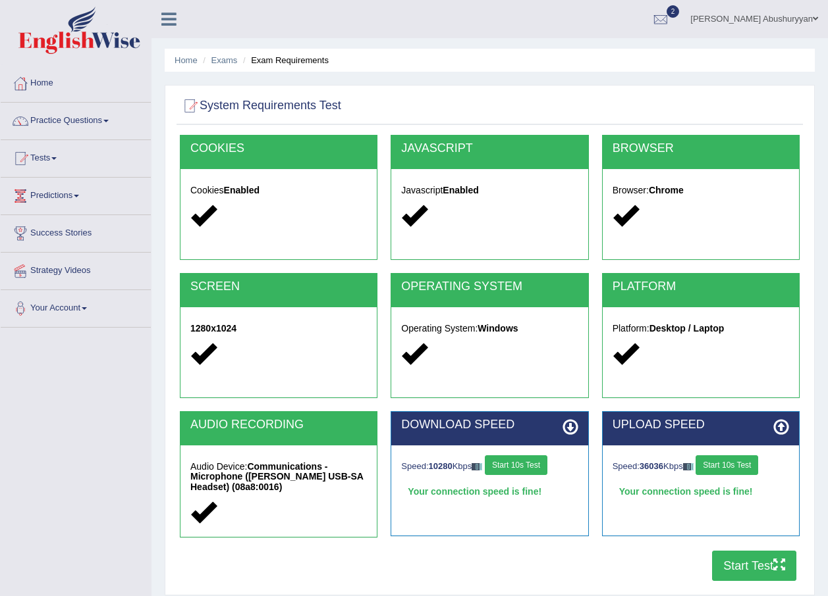
click at [745, 554] on button "Start Test" at bounding box center [754, 566] width 84 height 30
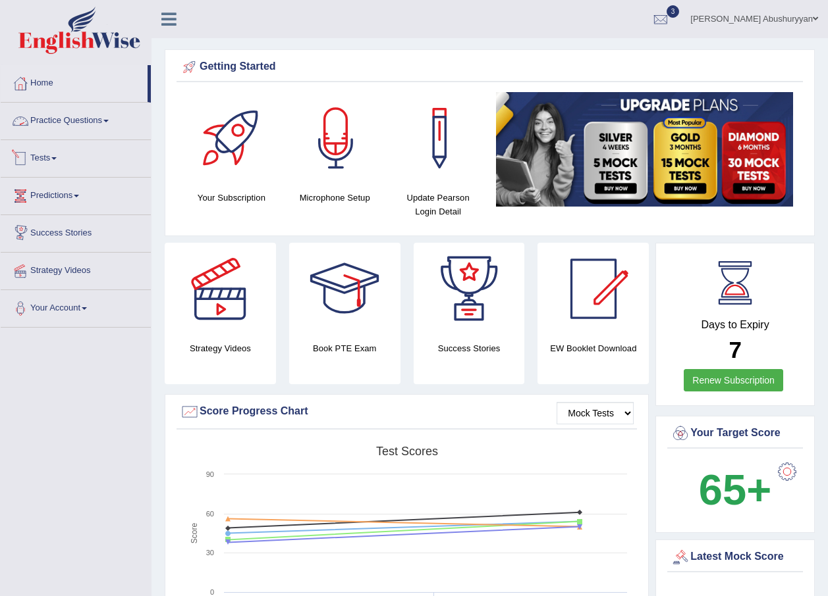
click at [57, 122] on link "Practice Questions" at bounding box center [76, 119] width 150 height 33
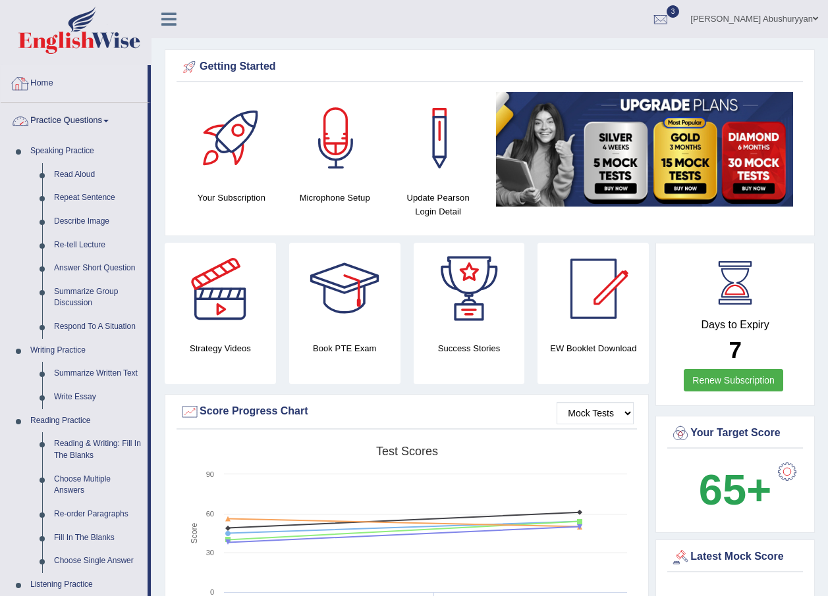
click at [77, 126] on link "Practice Questions" at bounding box center [74, 119] width 147 height 33
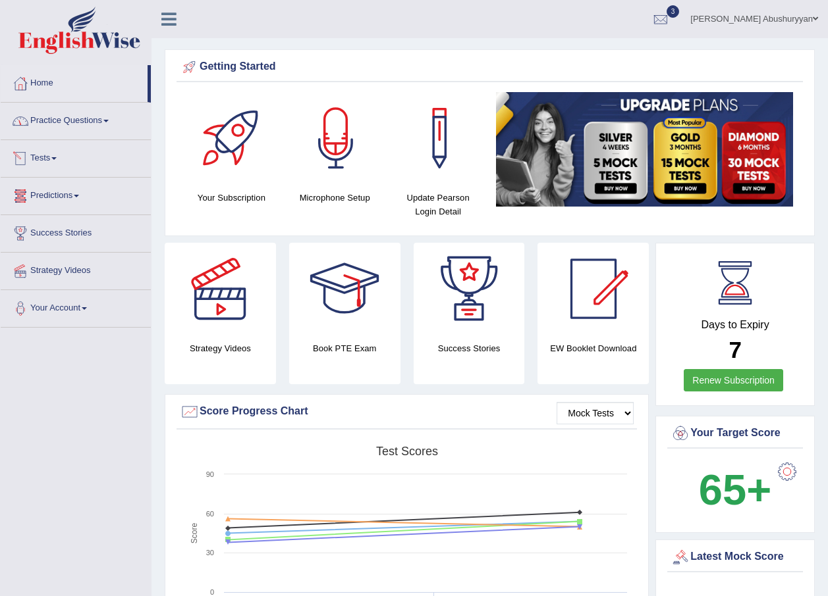
click at [56, 157] on link "Tests" at bounding box center [76, 156] width 150 height 33
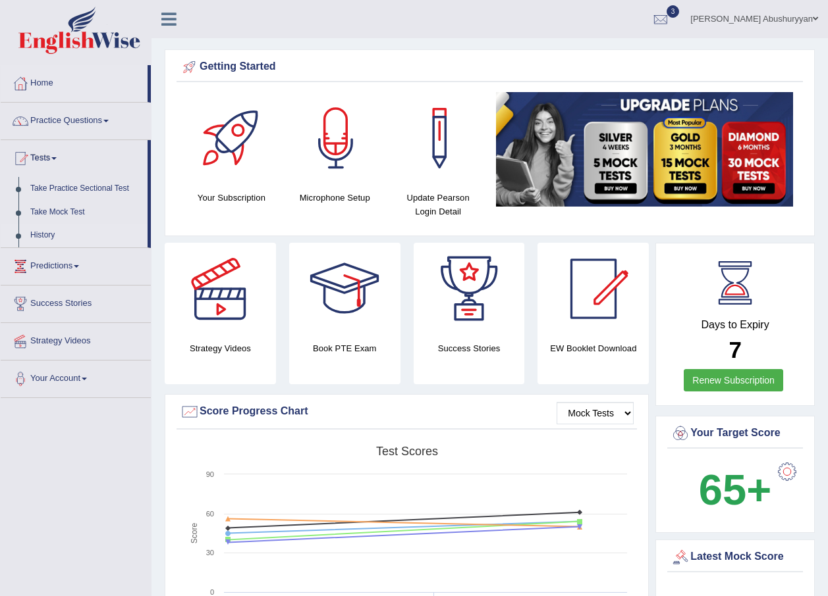
click at [64, 230] on link "History" at bounding box center [85, 236] width 123 height 24
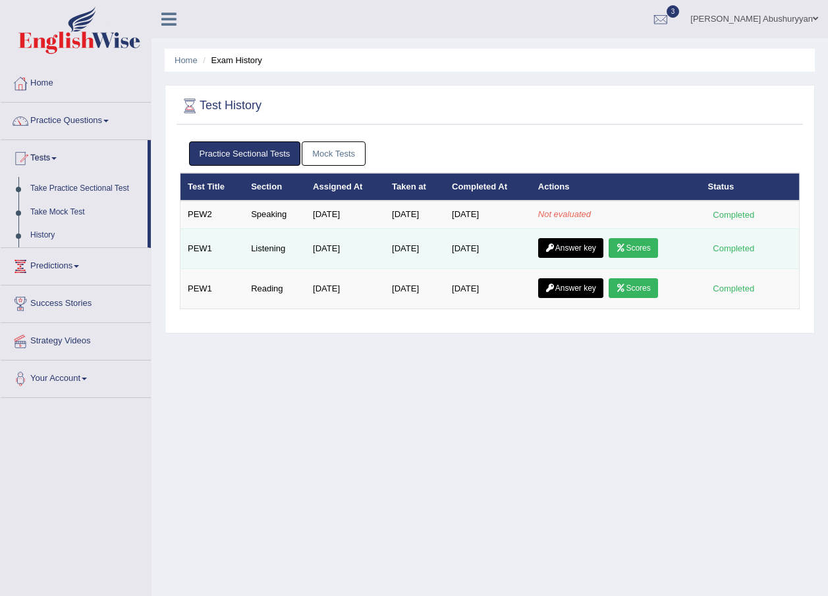
click at [652, 244] on link "Scores" at bounding box center [632, 248] width 49 height 20
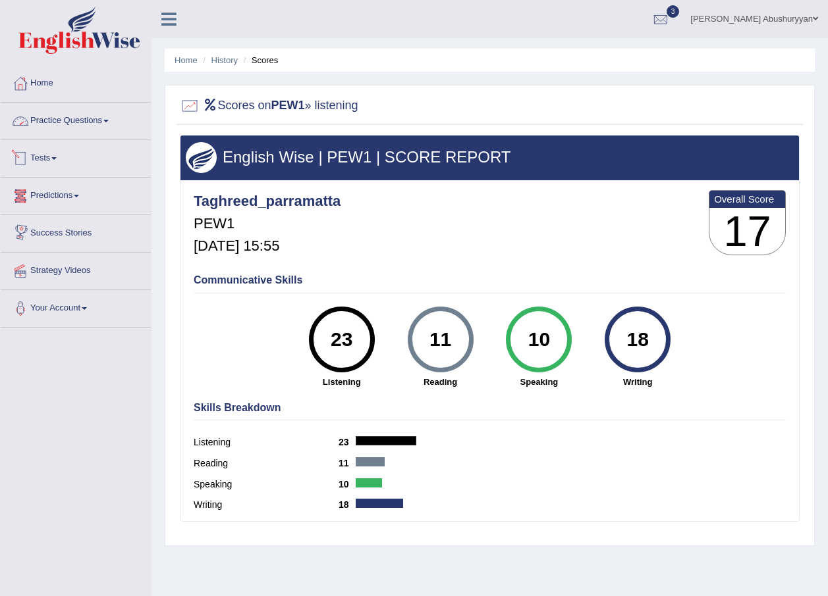
click at [101, 119] on link "Practice Questions" at bounding box center [76, 119] width 150 height 33
